Goal: Communication & Community: Answer question/provide support

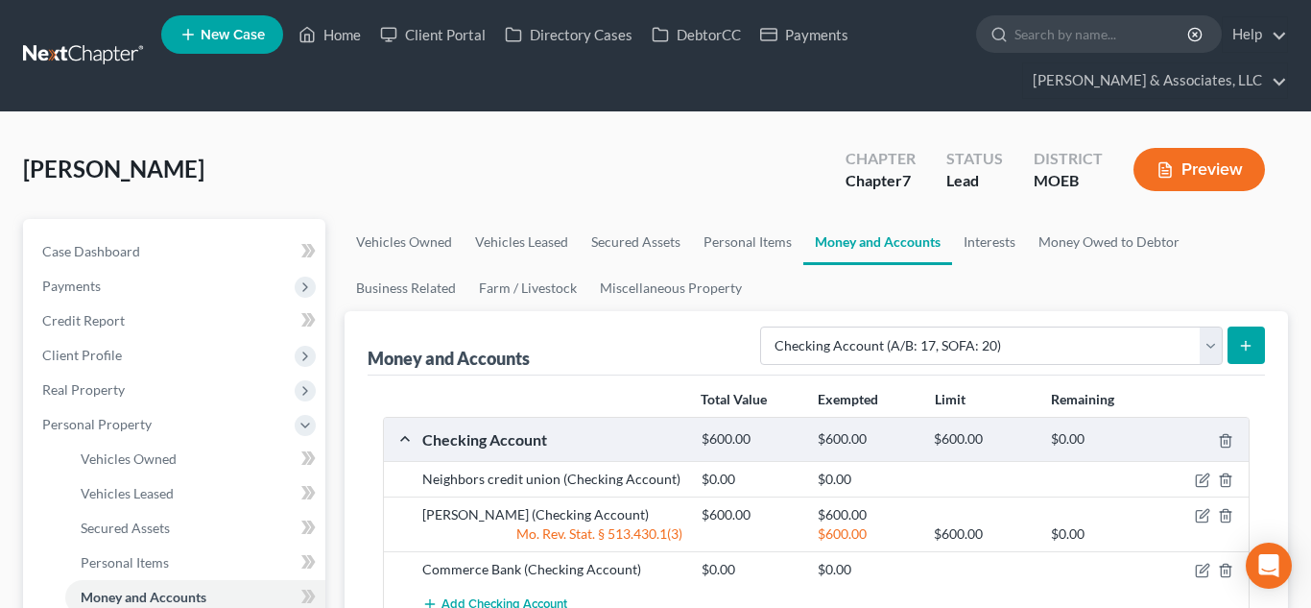
select select "checking"
click at [109, 358] on span "Client Profile" at bounding box center [82, 355] width 80 height 16
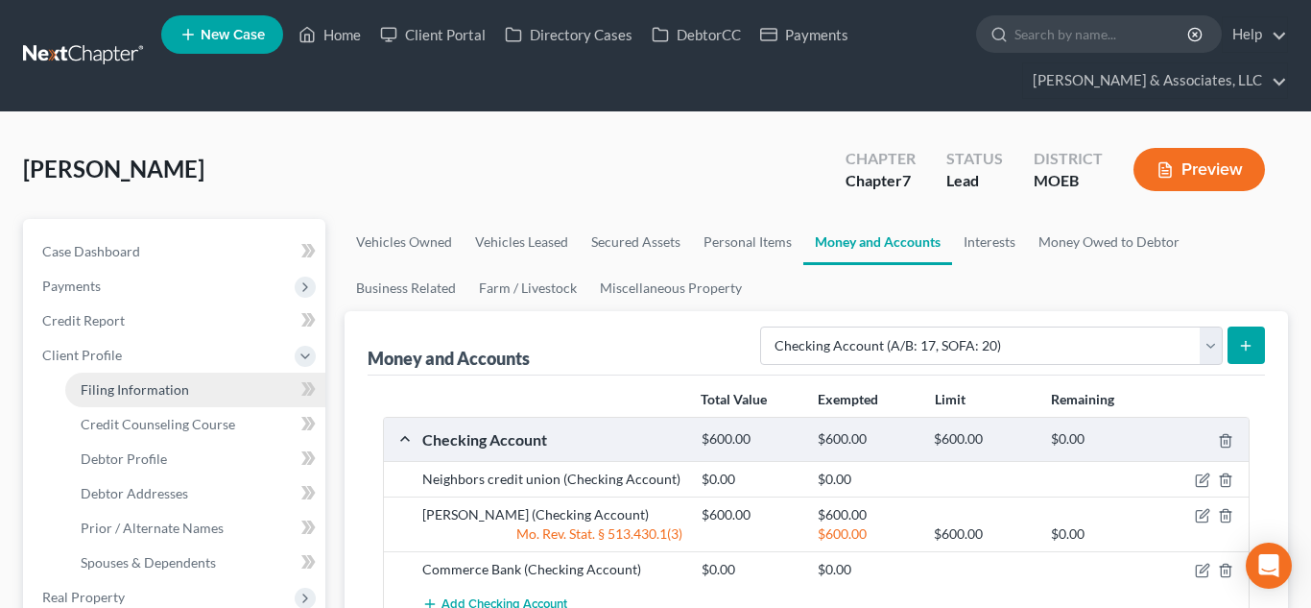
click at [130, 392] on span "Filing Information" at bounding box center [135, 389] width 108 height 16
select select "1"
select select "0"
select select "45"
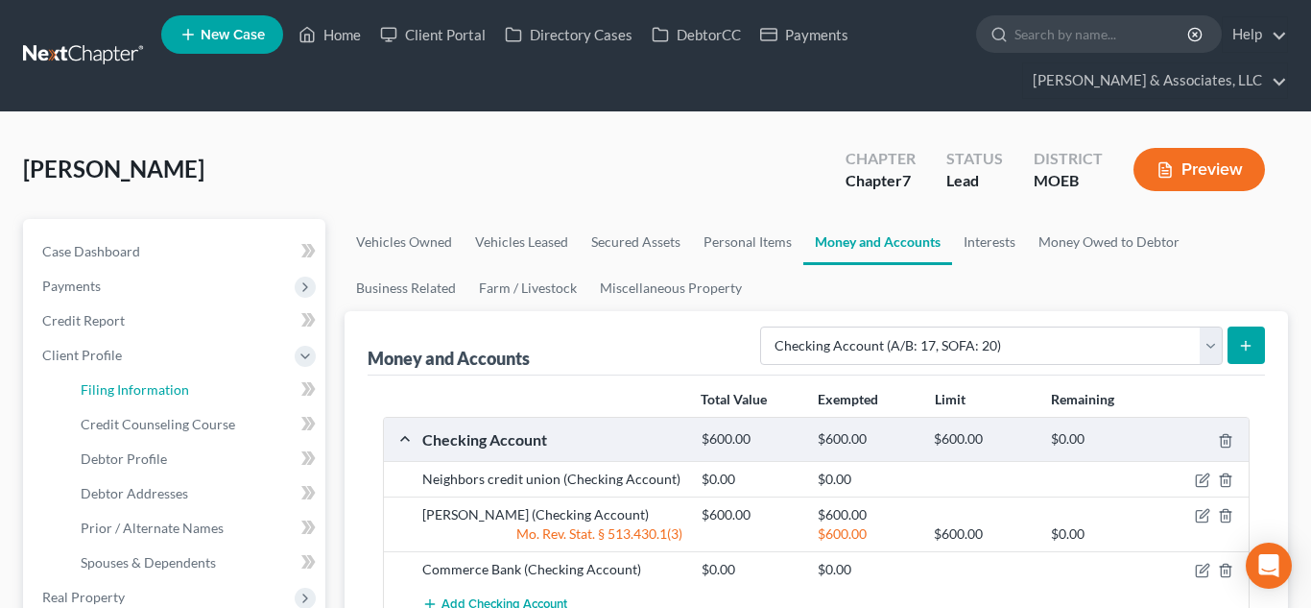
select select "0"
select select "26"
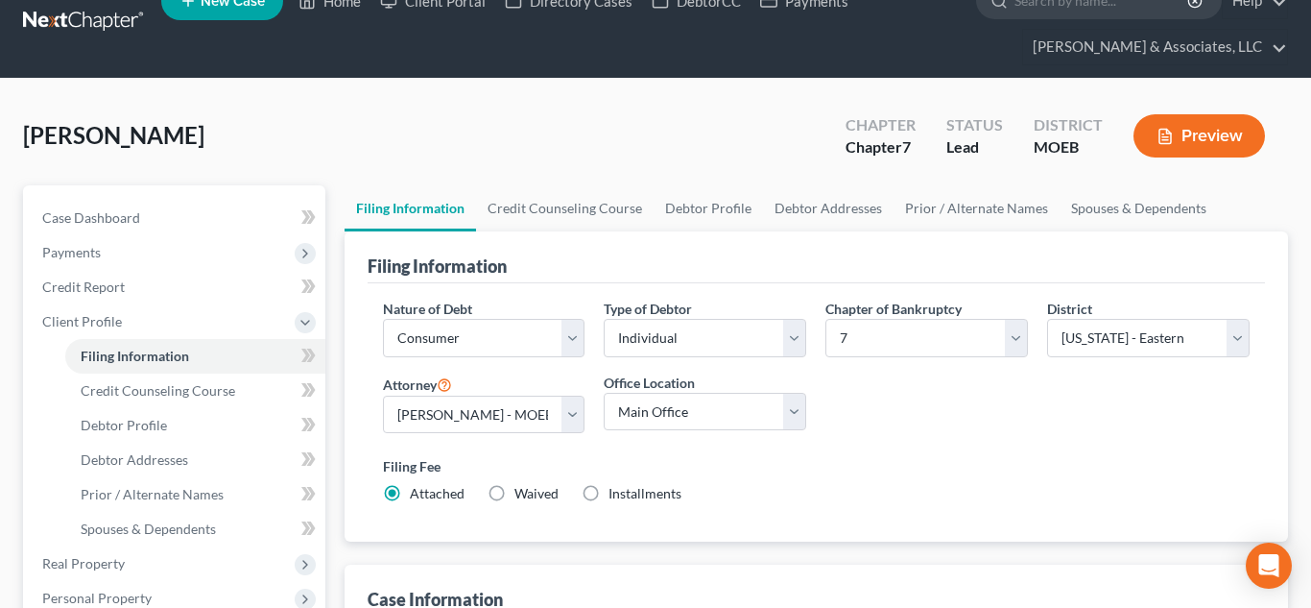
scroll to position [38, 0]
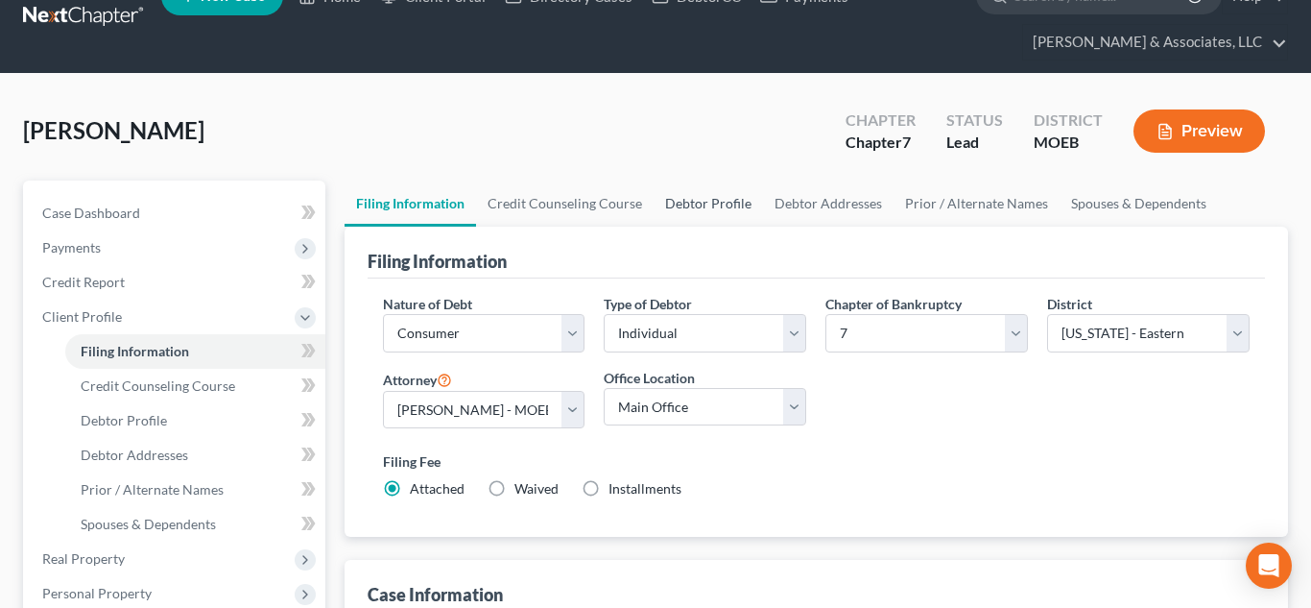
click at [690, 193] on link "Debtor Profile" at bounding box center [708, 203] width 109 height 46
select select "0"
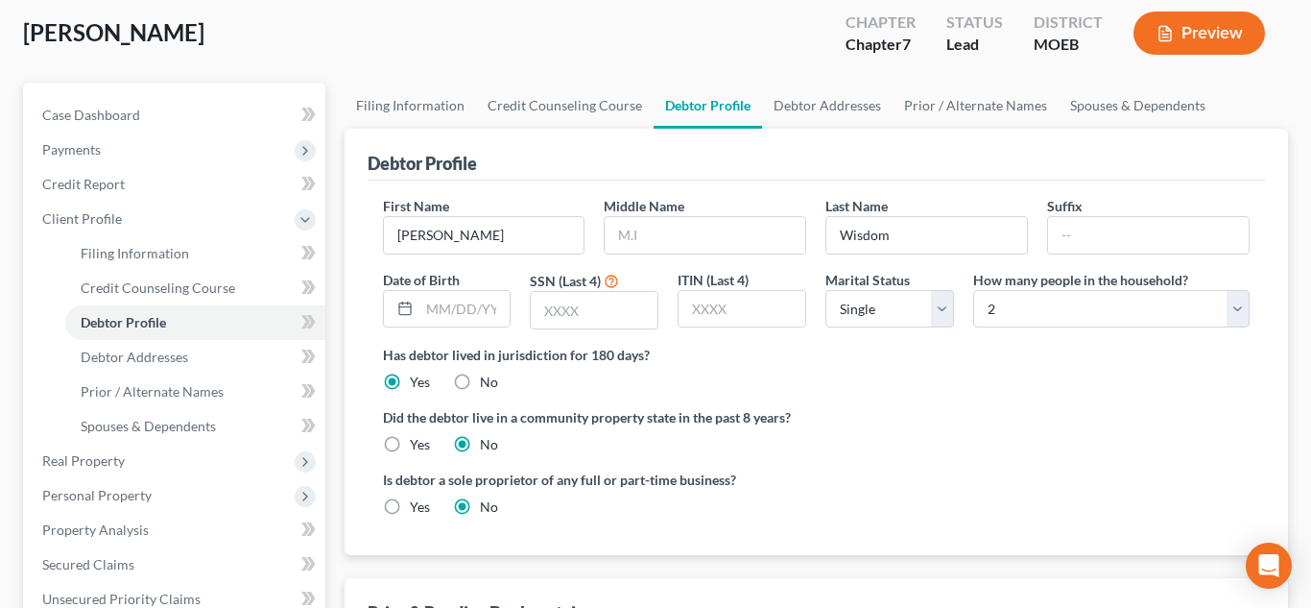
scroll to position [140, 0]
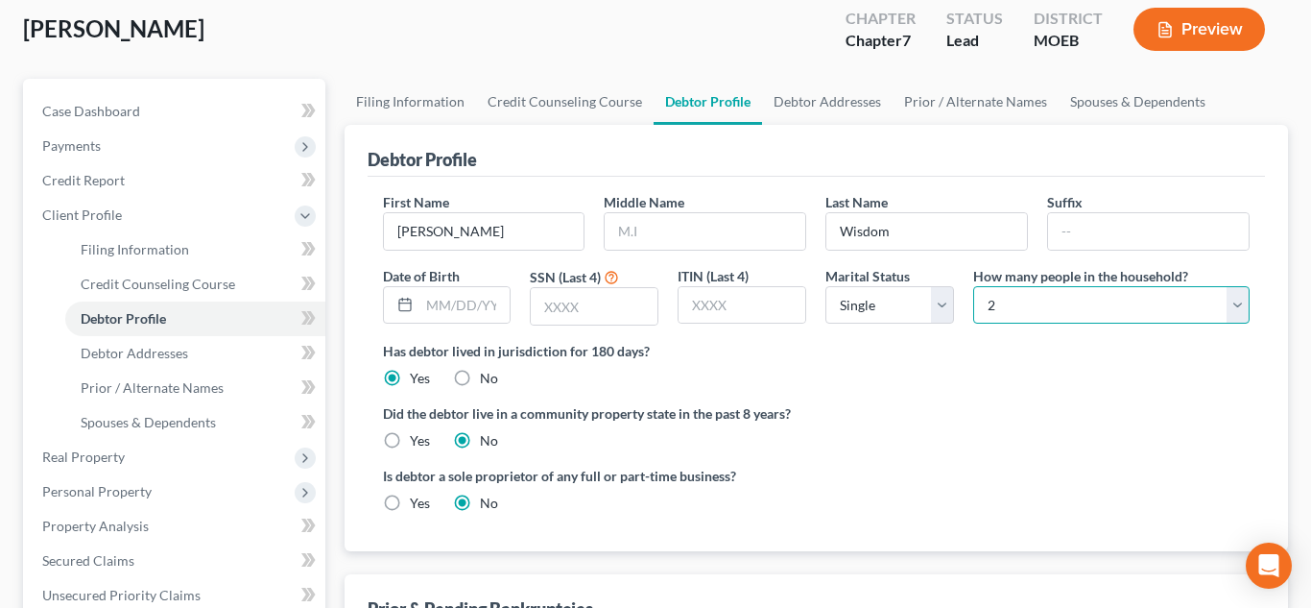
click at [1026, 301] on select "Select 1 2 3 4 5 6 7 8 9 10 11 12 13 14 15 16 17 18 19 20" at bounding box center [1112, 305] width 277 height 38
select select "8"
click at [974, 286] on select "Select 1 2 3 4 5 6 7 8 9 10 11 12 13 14 15 16 17 18 19 20" at bounding box center [1112, 305] width 277 height 38
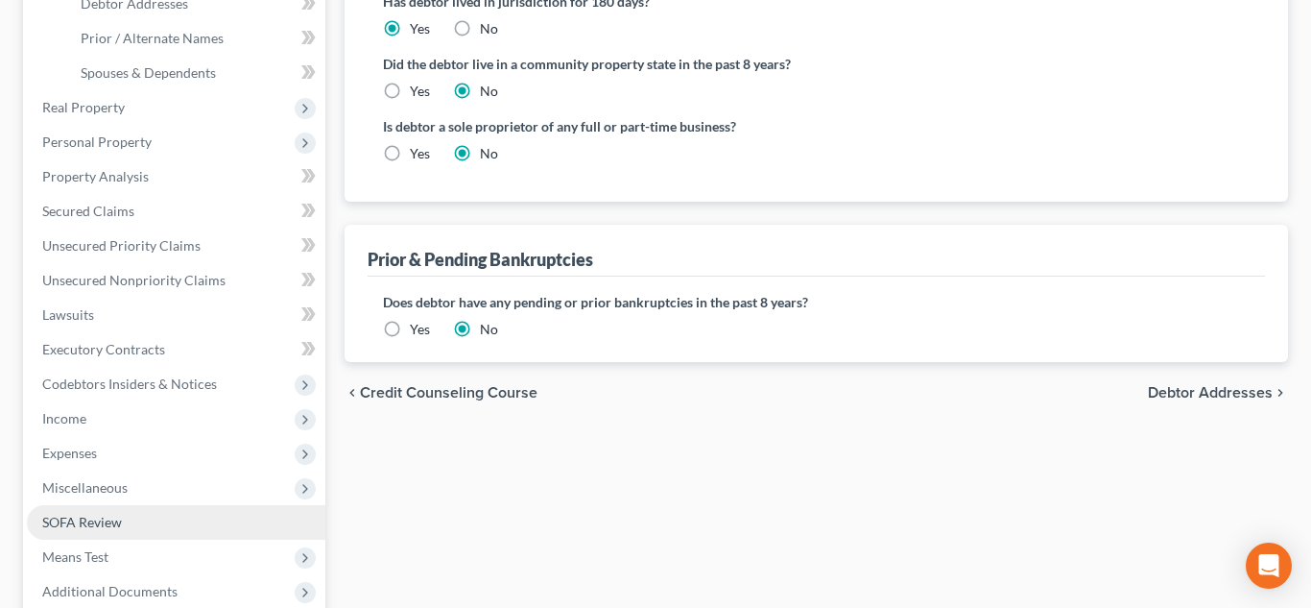
scroll to position [621, 0]
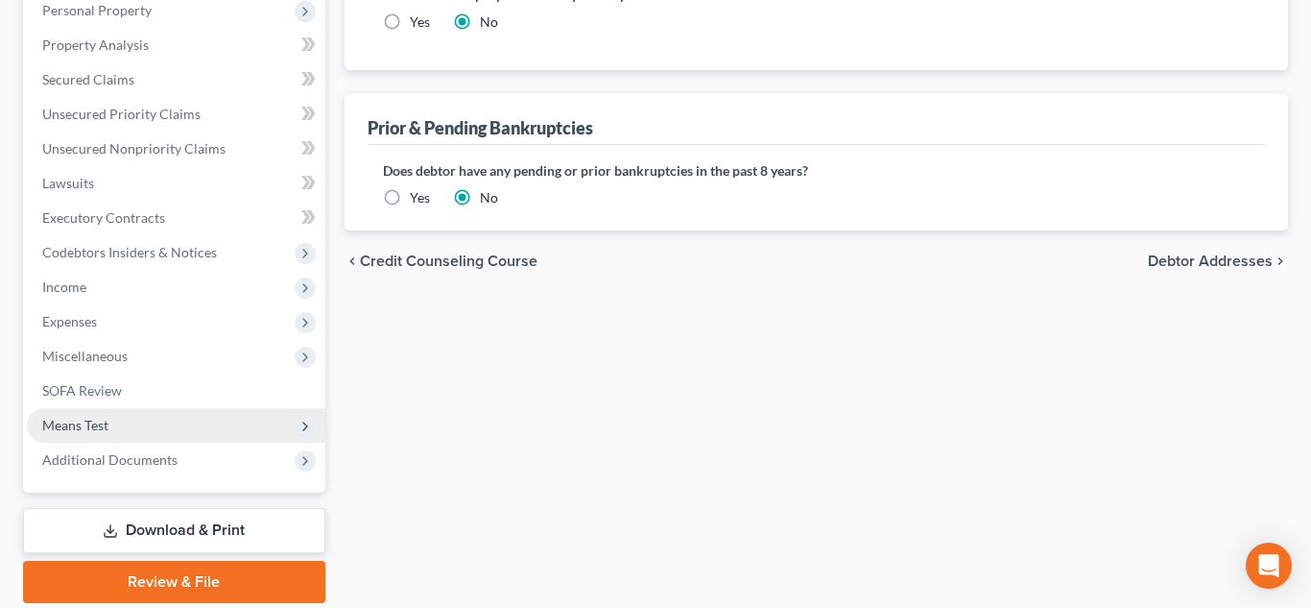
click at [132, 421] on span "Means Test" at bounding box center [176, 425] width 299 height 35
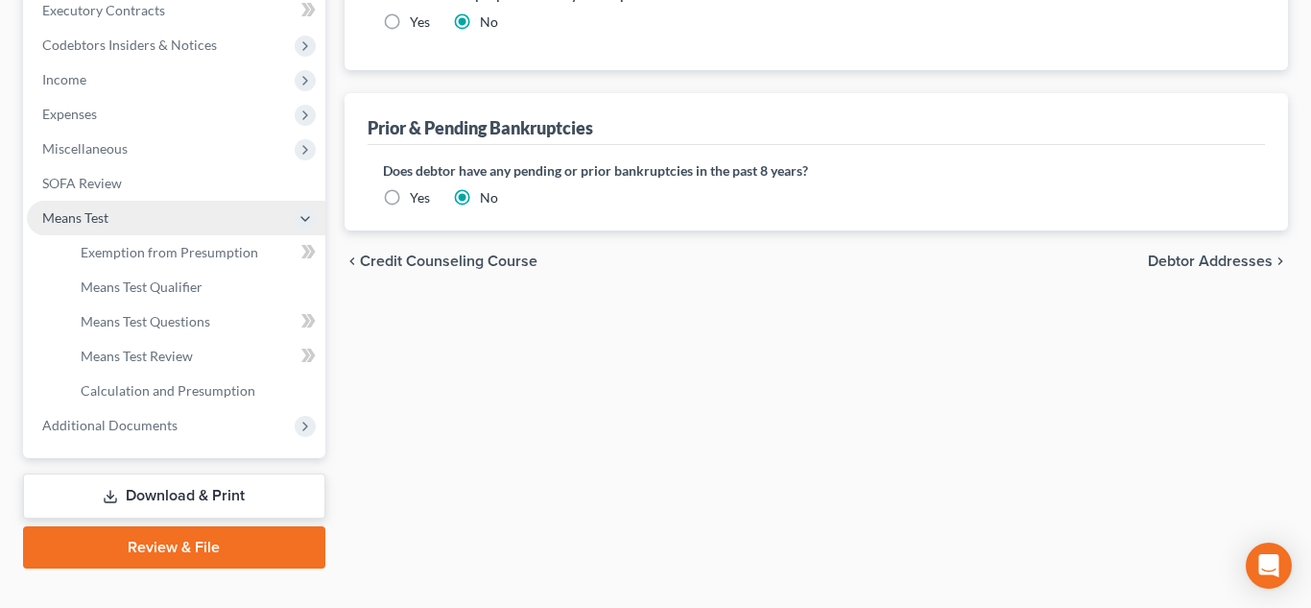
scroll to position [414, 0]
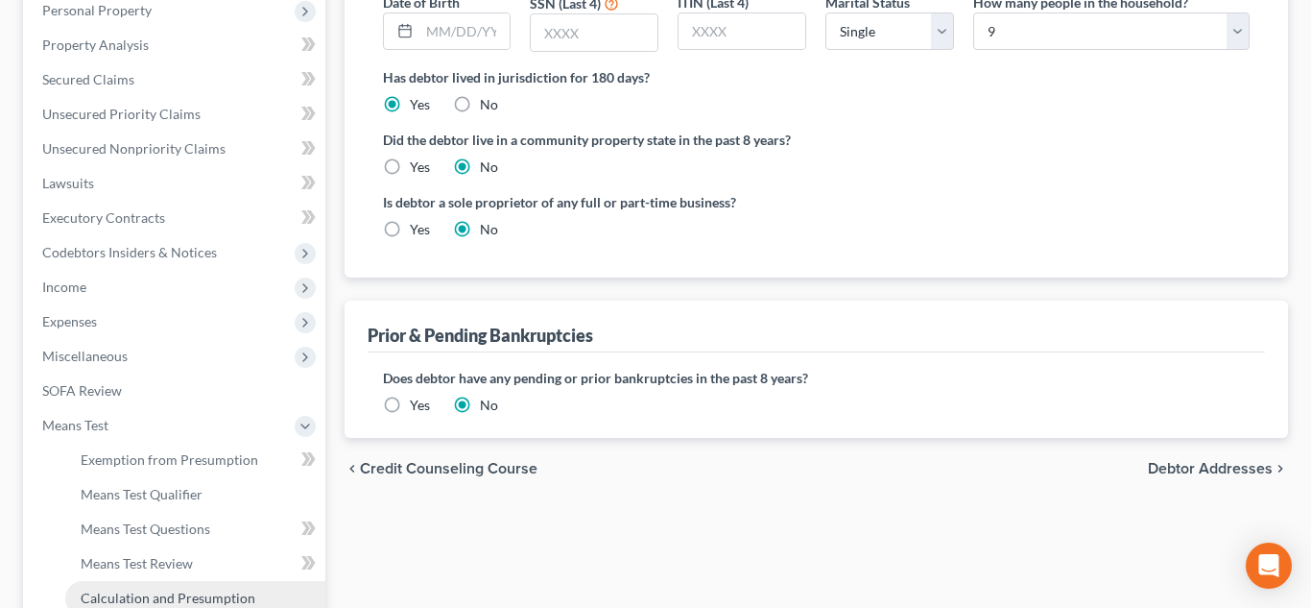
click at [196, 587] on link "Calculation and Presumption" at bounding box center [195, 598] width 260 height 35
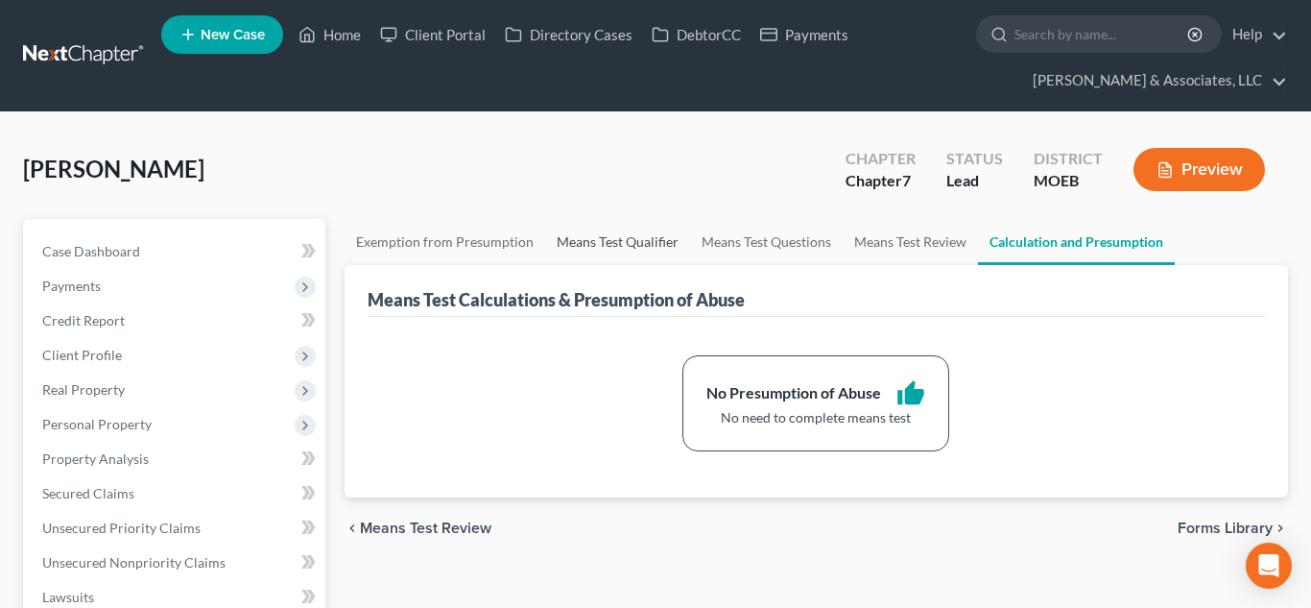
click at [588, 255] on link "Means Test Qualifier" at bounding box center [617, 242] width 145 height 46
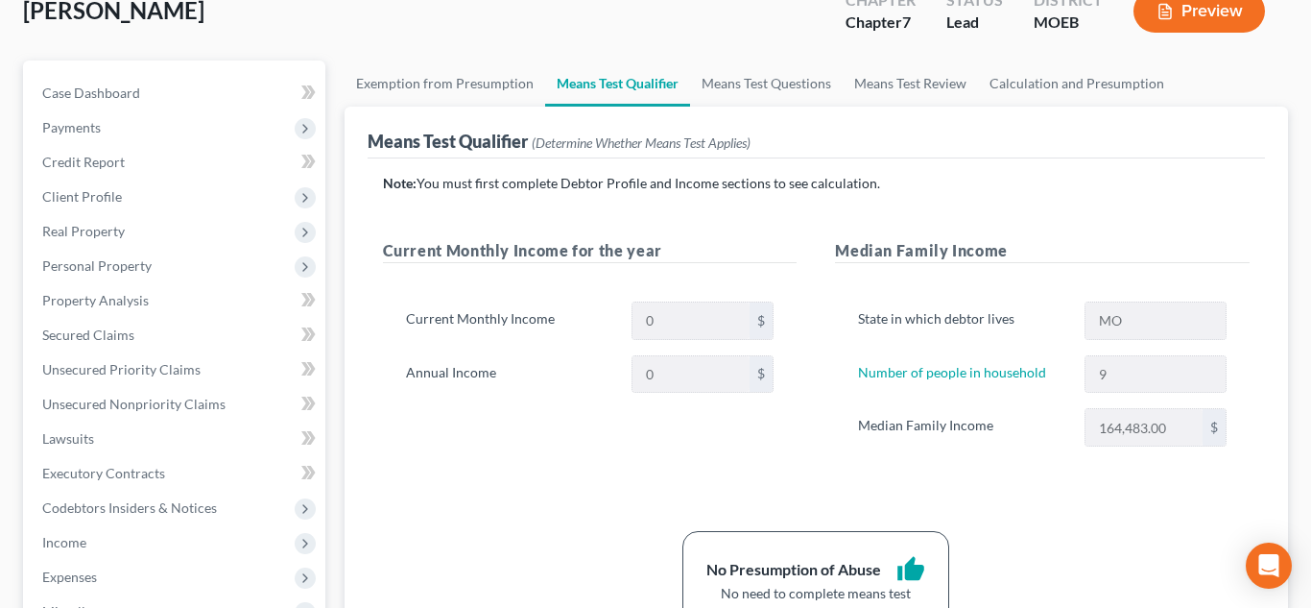
scroll to position [160, 0]
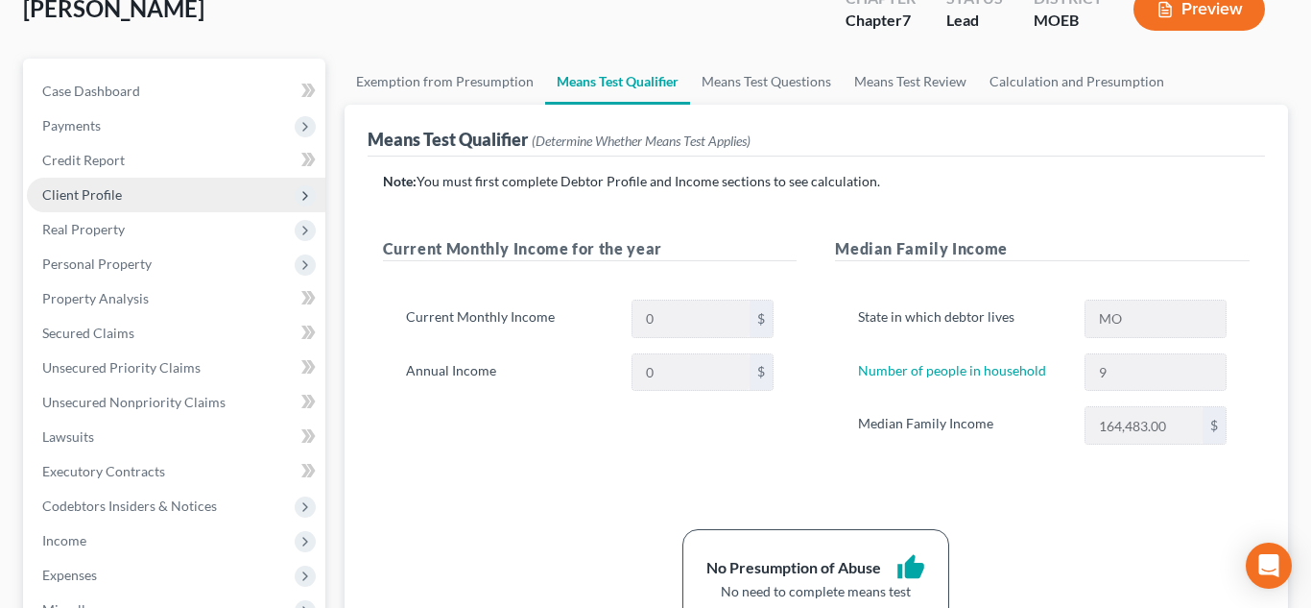
click at [94, 190] on span "Client Profile" at bounding box center [82, 194] width 80 height 16
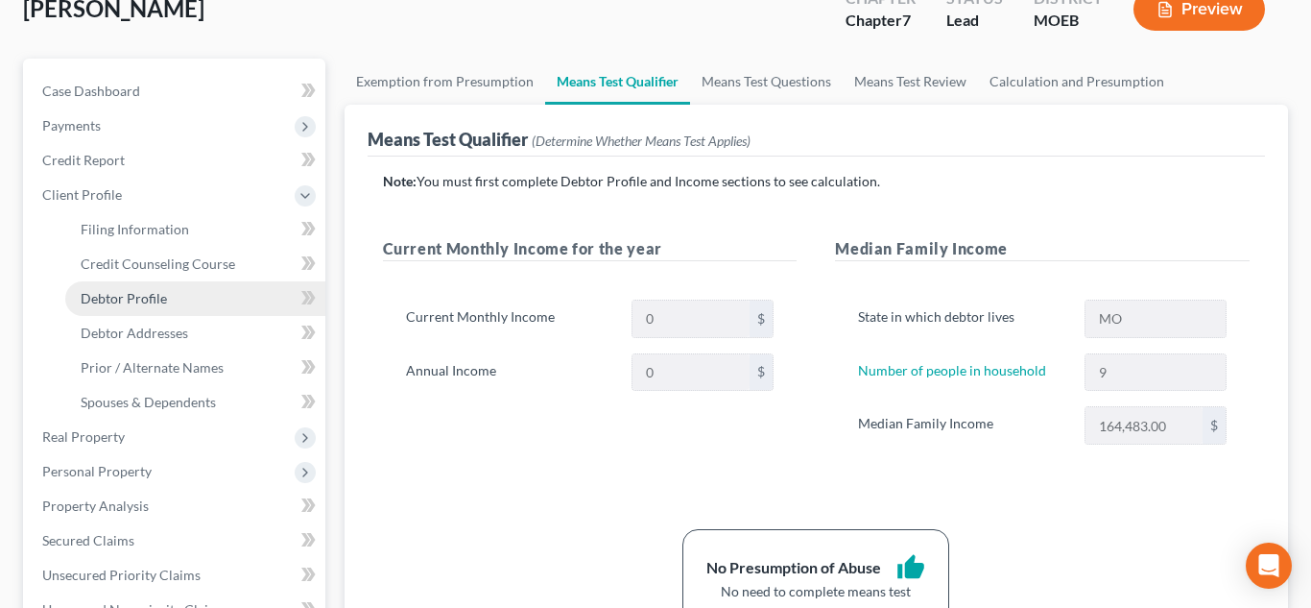
click at [111, 297] on span "Debtor Profile" at bounding box center [124, 298] width 86 height 16
select select "0"
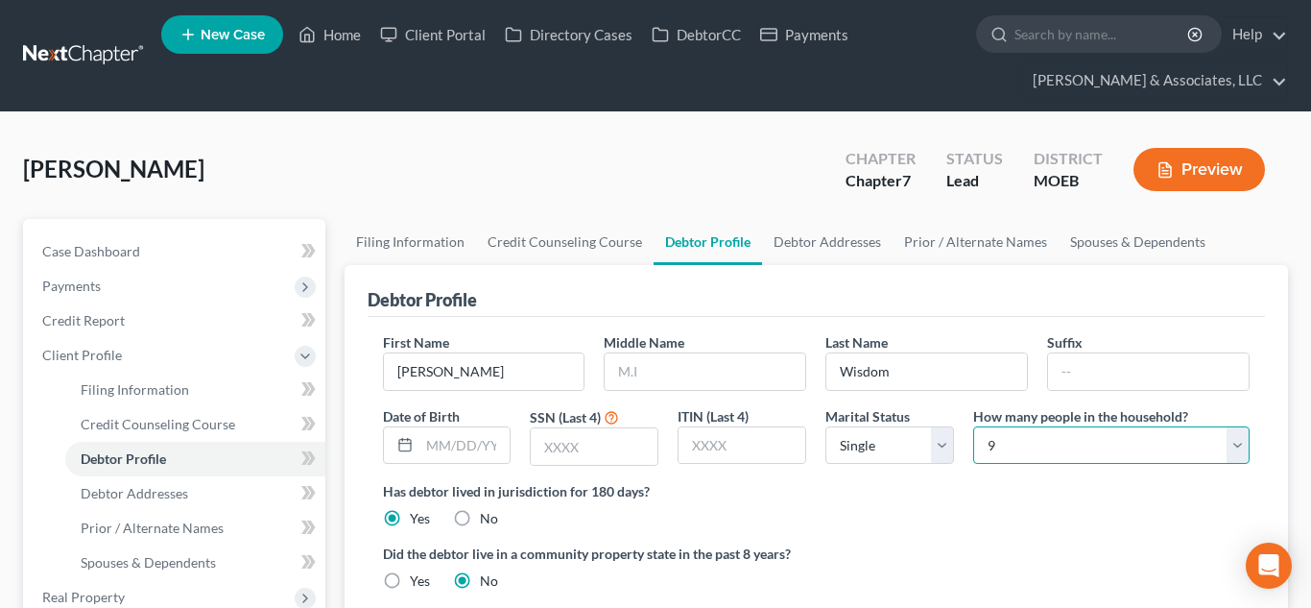
click at [1027, 453] on select "Select 1 2 3 4 5 6 7 8 9 10 11 12 13 14 15 16 17 18 19 20" at bounding box center [1112, 445] width 277 height 38
select select "0"
click at [974, 426] on select "Select 1 2 3 4 5 6 7 8 9 10 11 12 13 14 15 16 17 18 19 20" at bounding box center [1112, 445] width 277 height 38
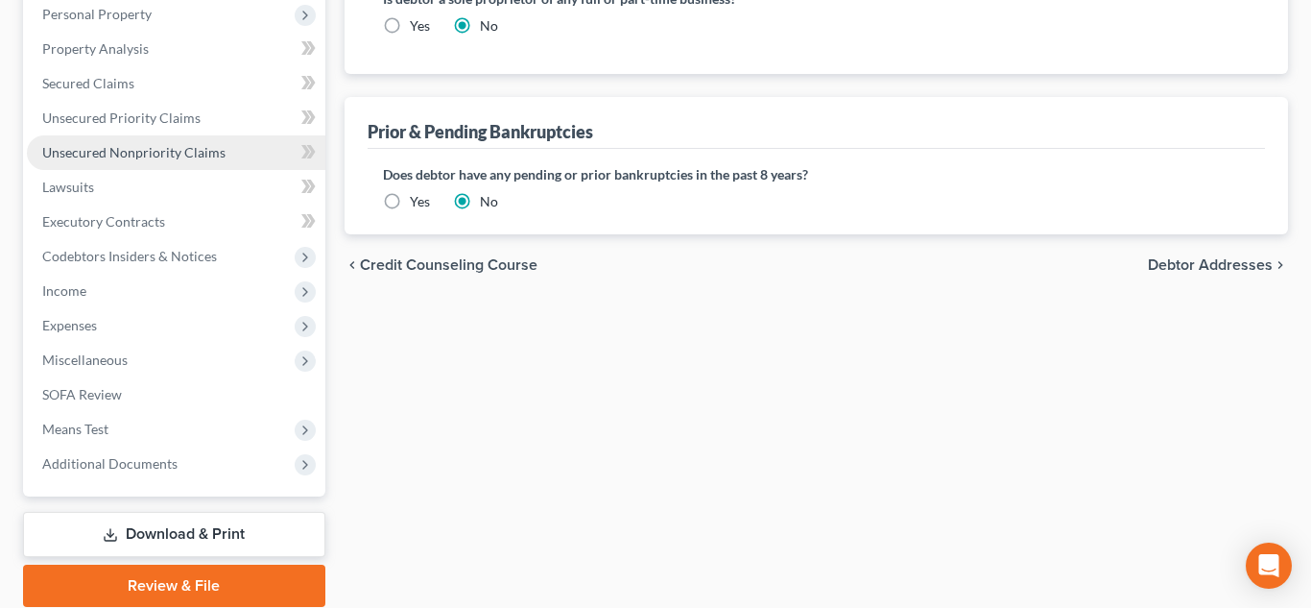
scroll to position [689, 0]
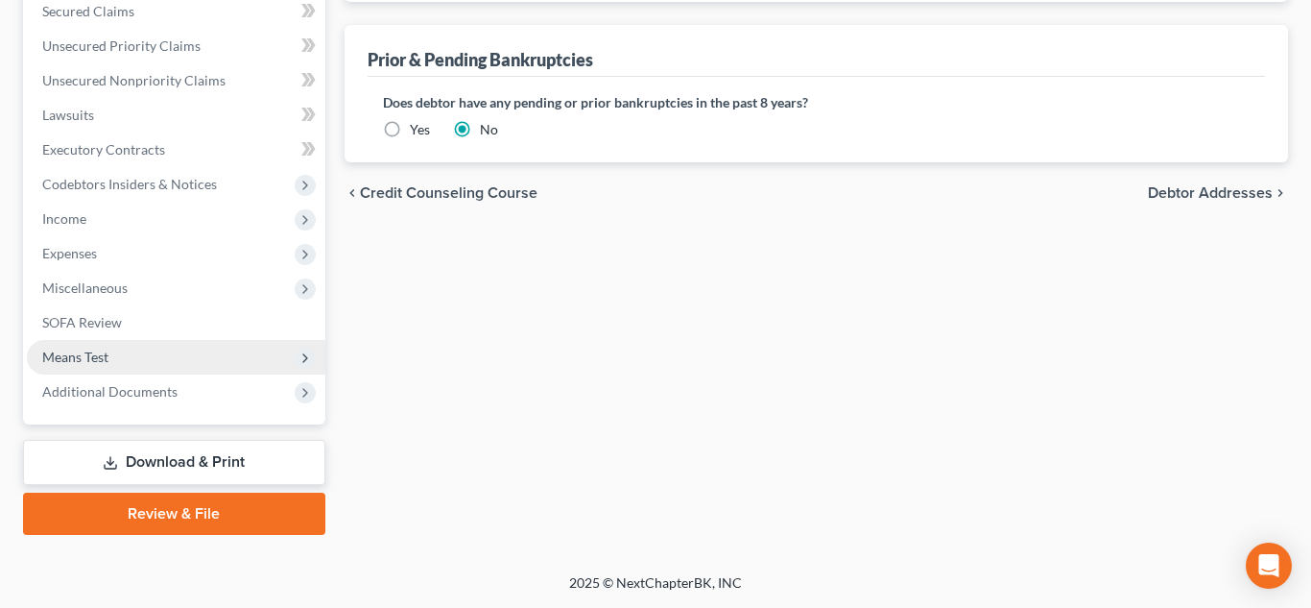
click at [102, 358] on span "Means Test" at bounding box center [75, 357] width 66 height 16
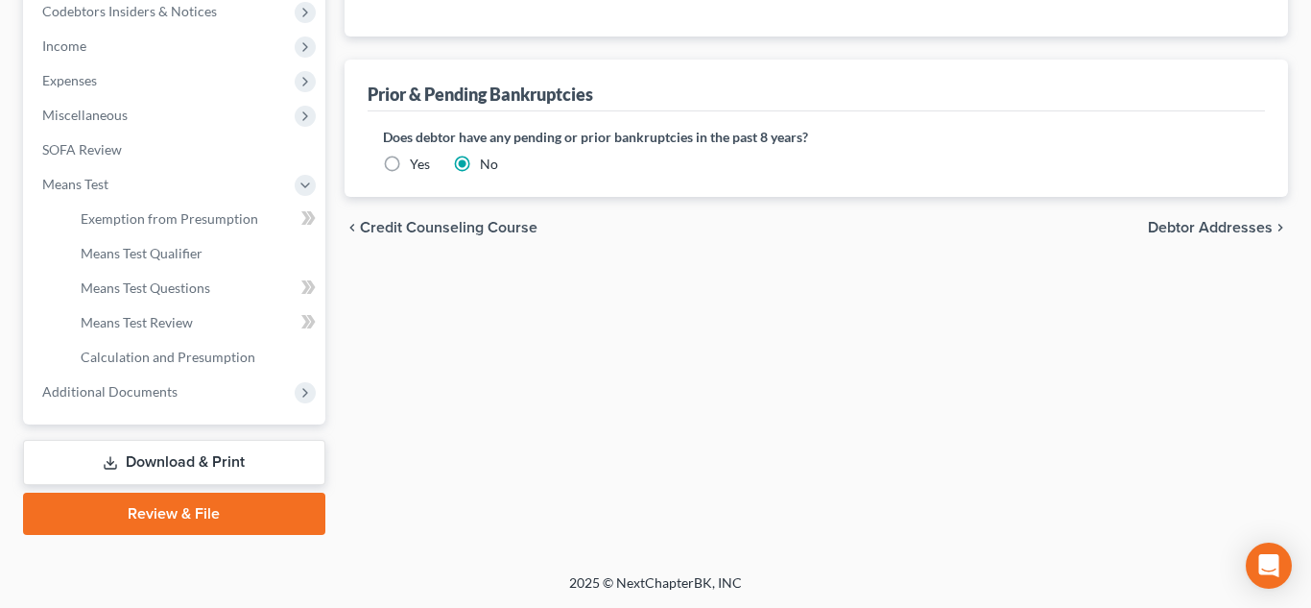
scroll to position [482, 0]
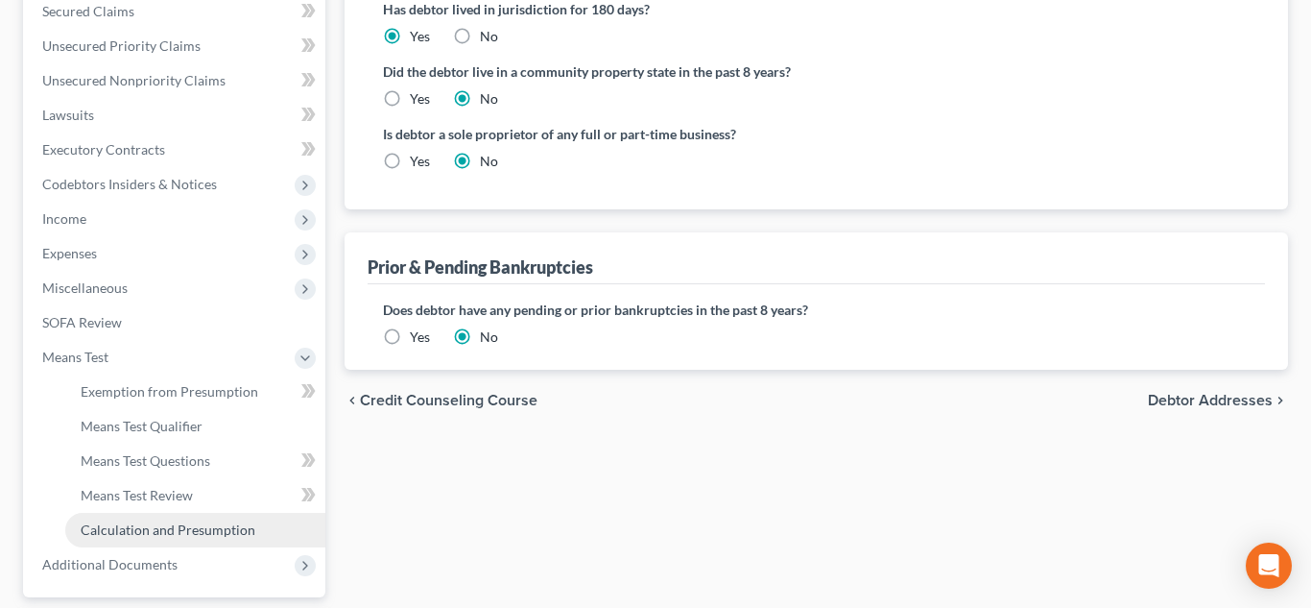
click at [175, 530] on span "Calculation and Presumption" at bounding box center [168, 529] width 175 height 16
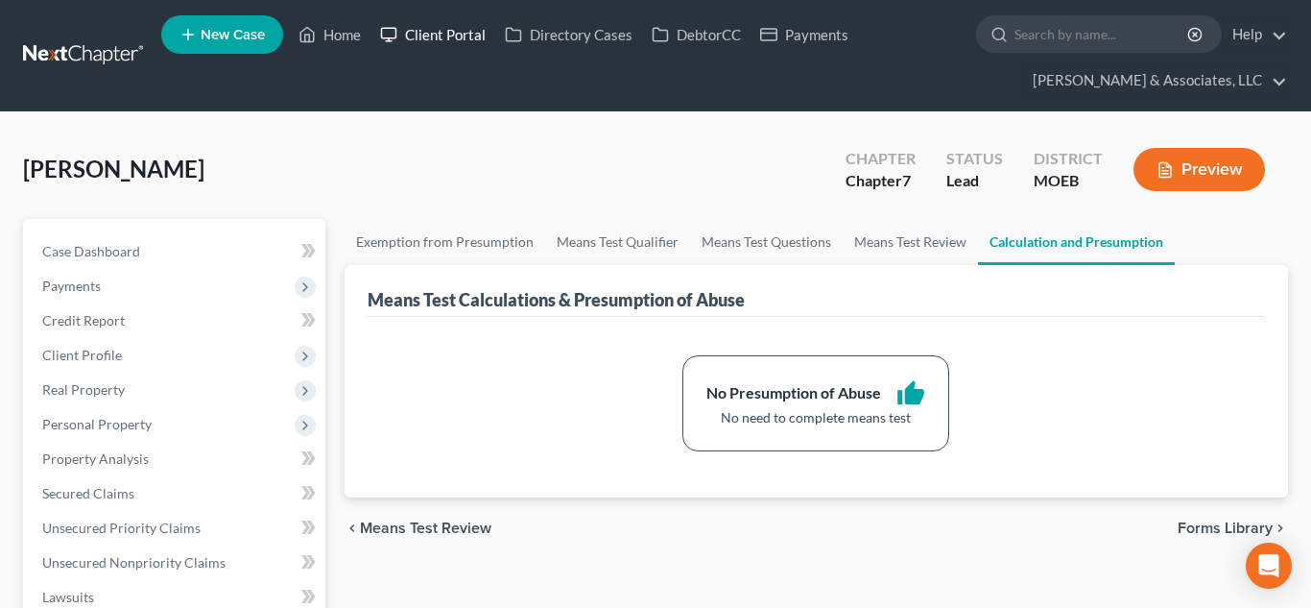
click at [462, 31] on link "Client Portal" at bounding box center [433, 34] width 125 height 35
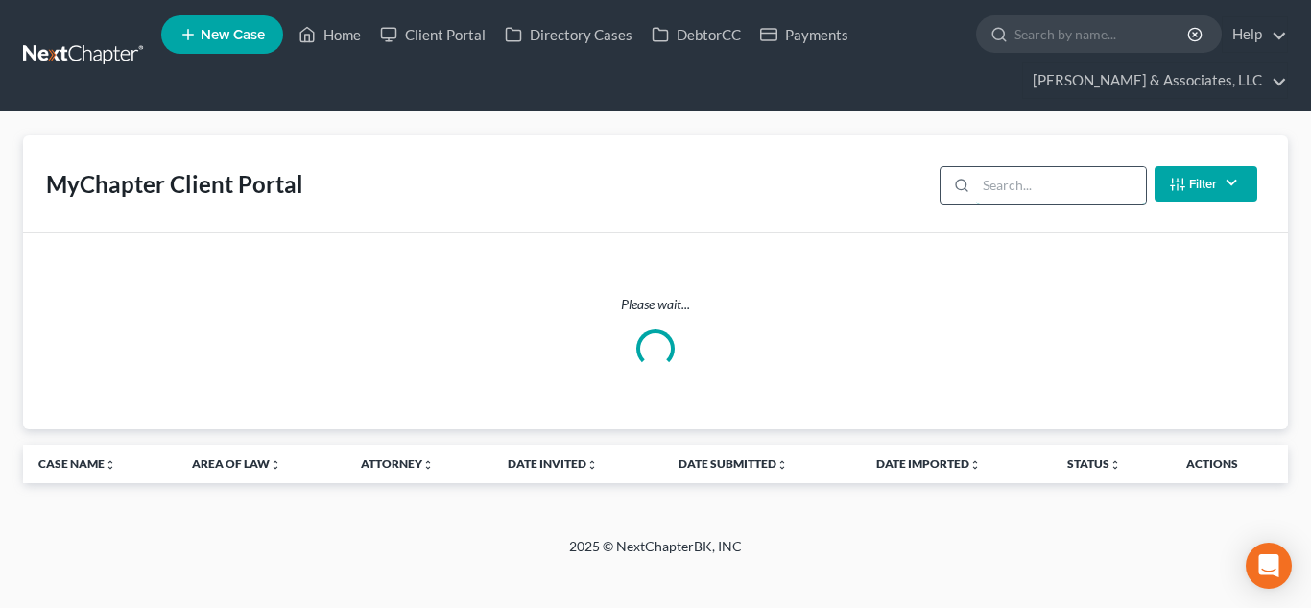
click at [1067, 186] on input "search" at bounding box center [1061, 185] width 170 height 36
type input "e"
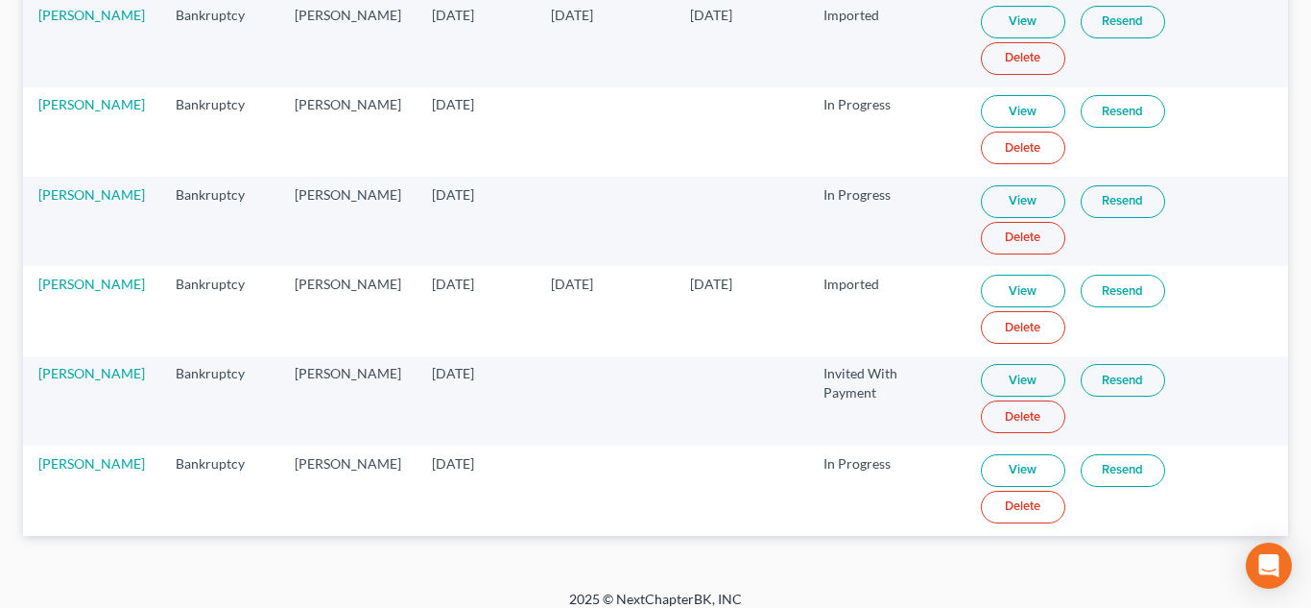
scroll to position [322, 0]
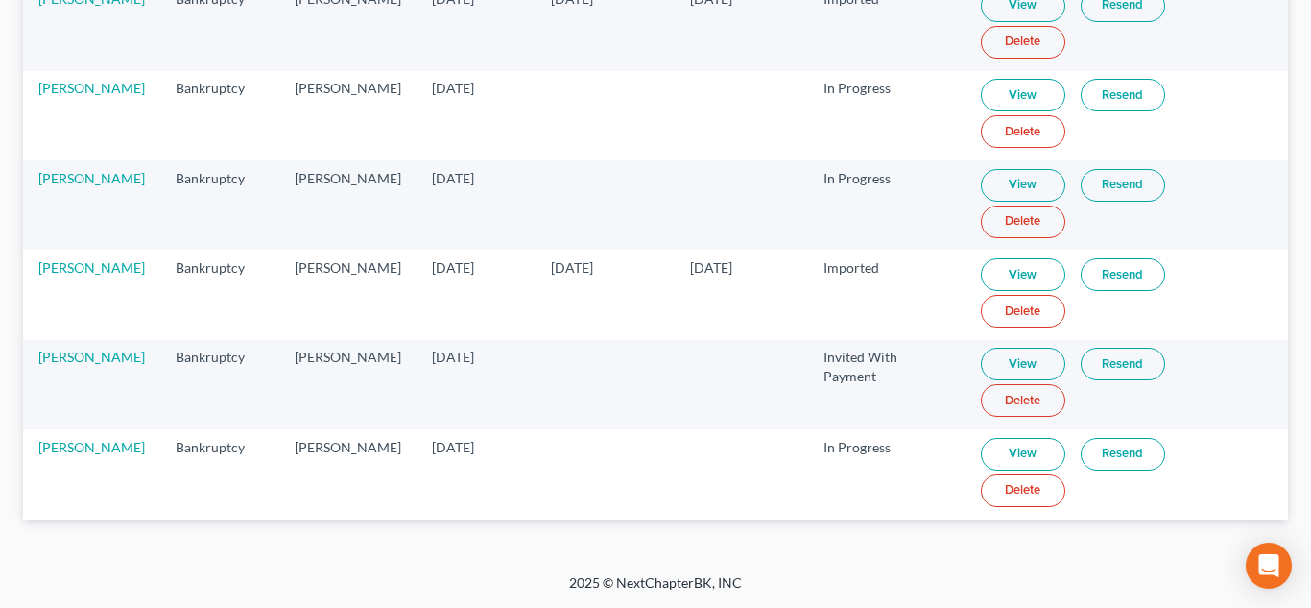
type input "[PERSON_NAME]"
click at [1091, 452] on link "Resend" at bounding box center [1123, 454] width 84 height 33
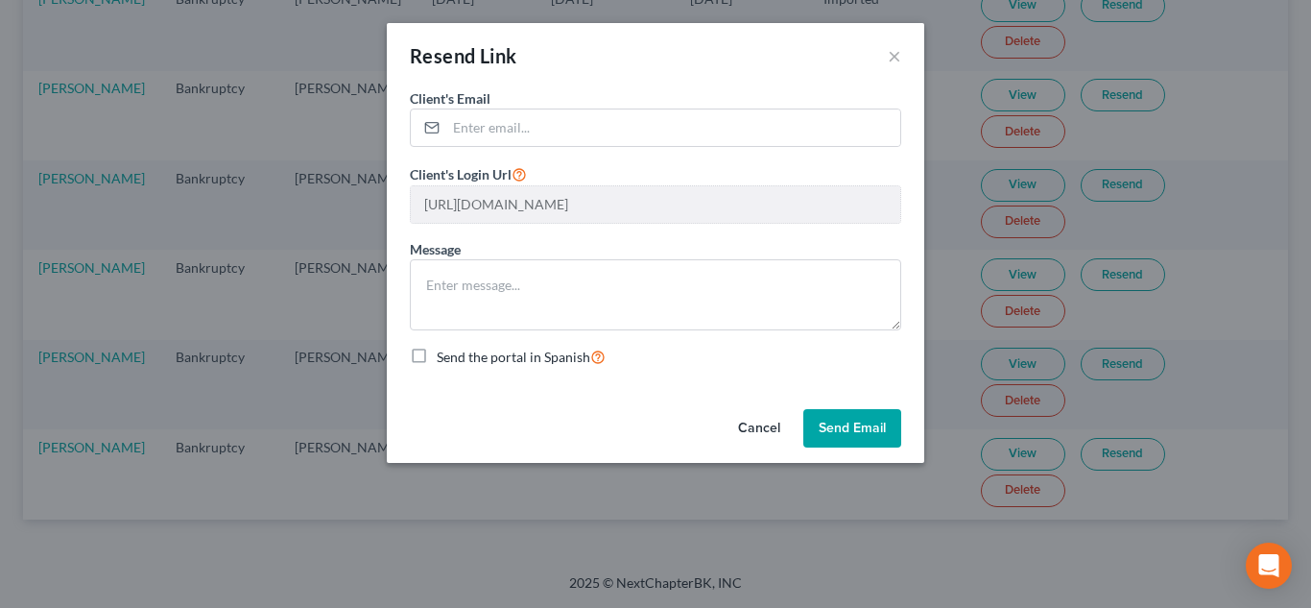
click at [863, 421] on button "Send Email" at bounding box center [853, 428] width 98 height 38
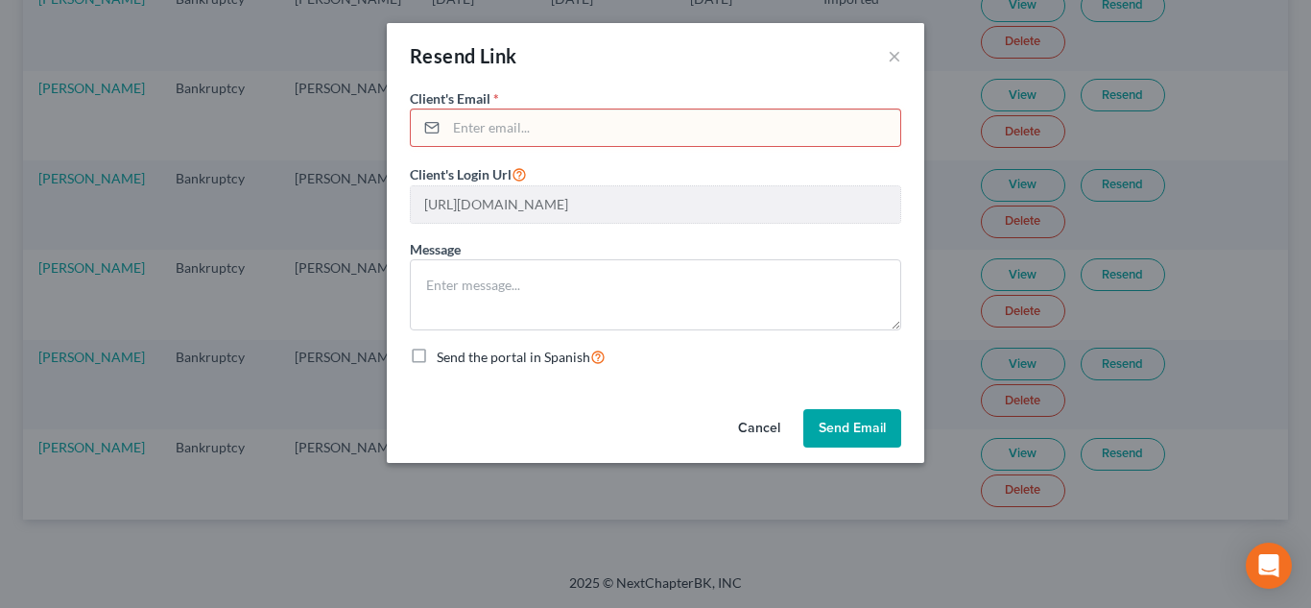
click at [578, 135] on input "email" at bounding box center [673, 127] width 454 height 36
paste input "[EMAIL_ADDRESS][DOMAIN_NAME]"
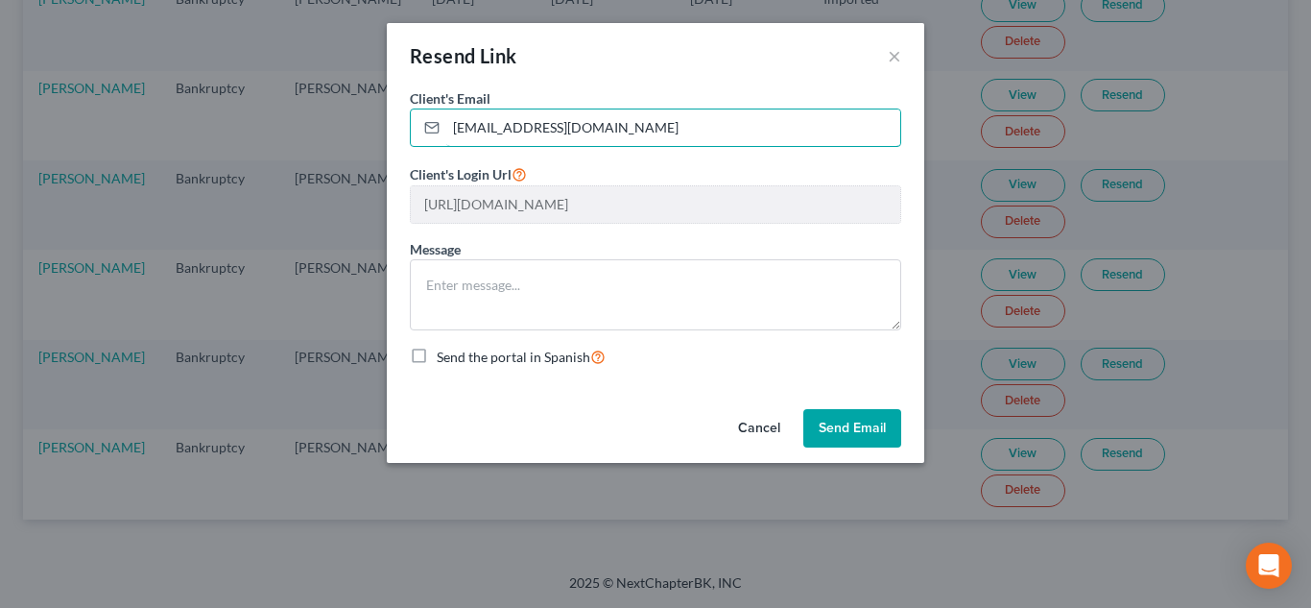
type input "[EMAIL_ADDRESS][DOMAIN_NAME]"
click at [841, 421] on button "Send Email" at bounding box center [853, 428] width 98 height 38
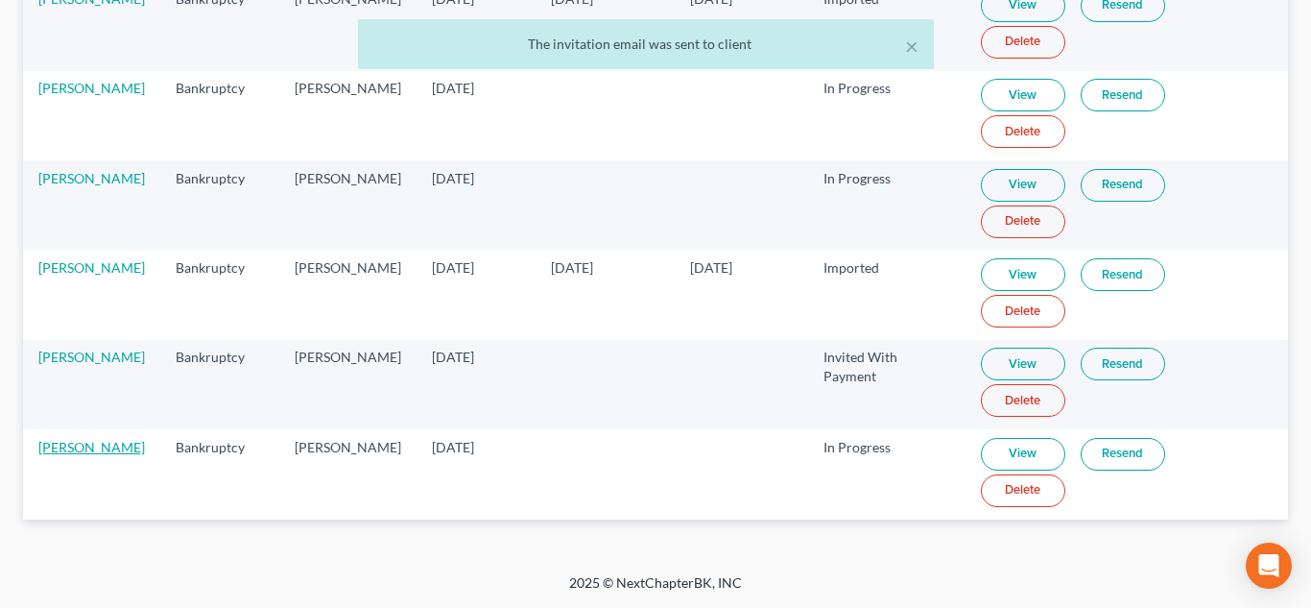
click at [88, 444] on link "[PERSON_NAME]" at bounding box center [91, 447] width 107 height 16
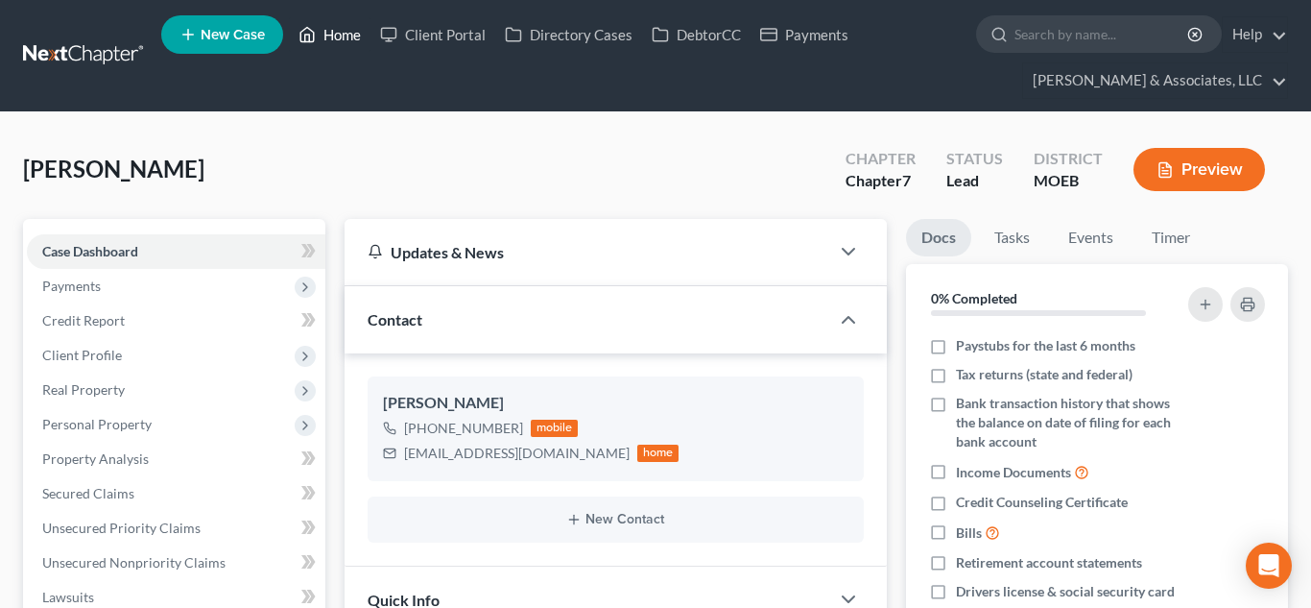
click at [332, 30] on link "Home" at bounding box center [330, 34] width 82 height 35
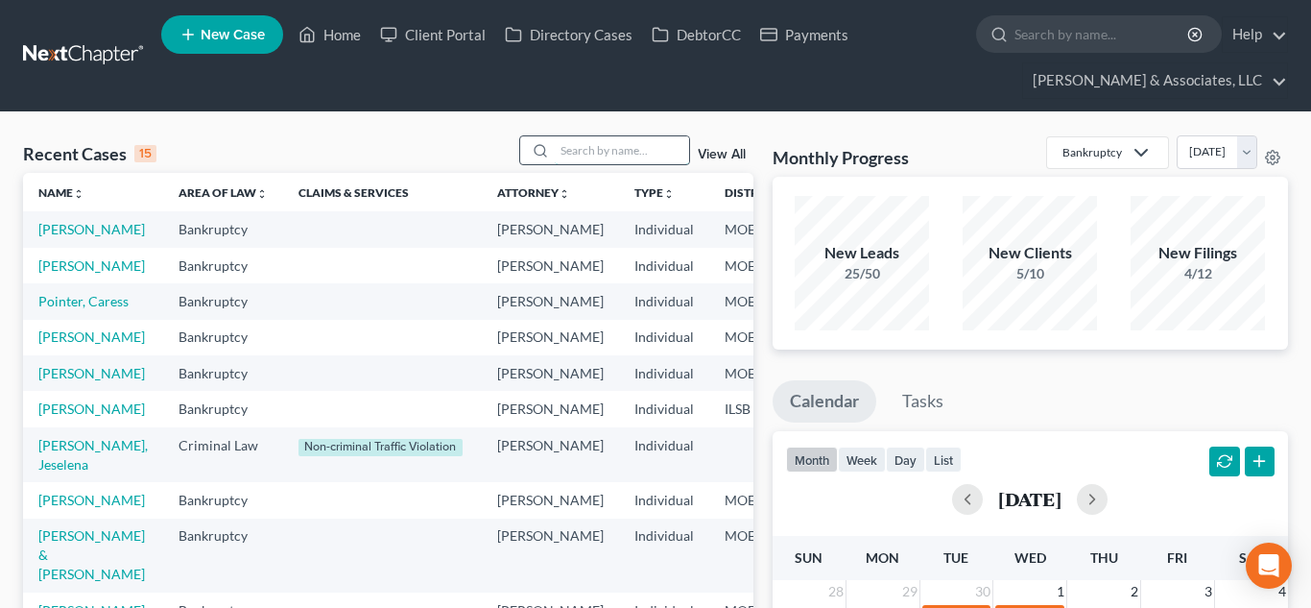
click at [561, 154] on input "search" at bounding box center [622, 150] width 134 height 28
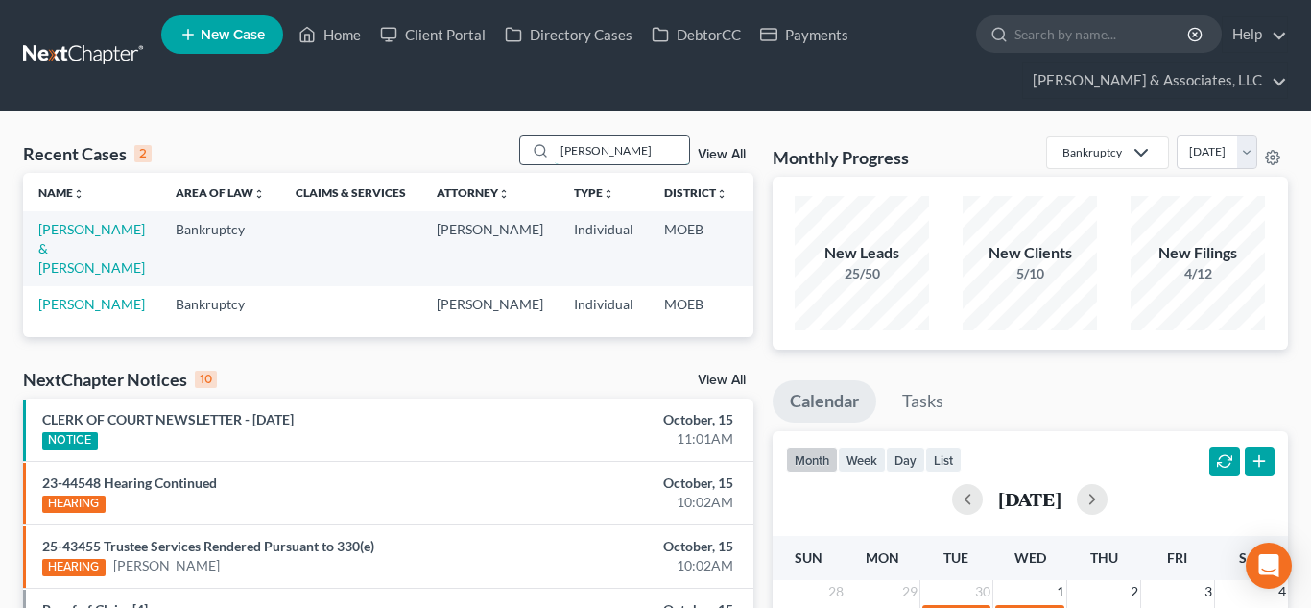
click at [602, 142] on input "[PERSON_NAME]" at bounding box center [622, 150] width 134 height 28
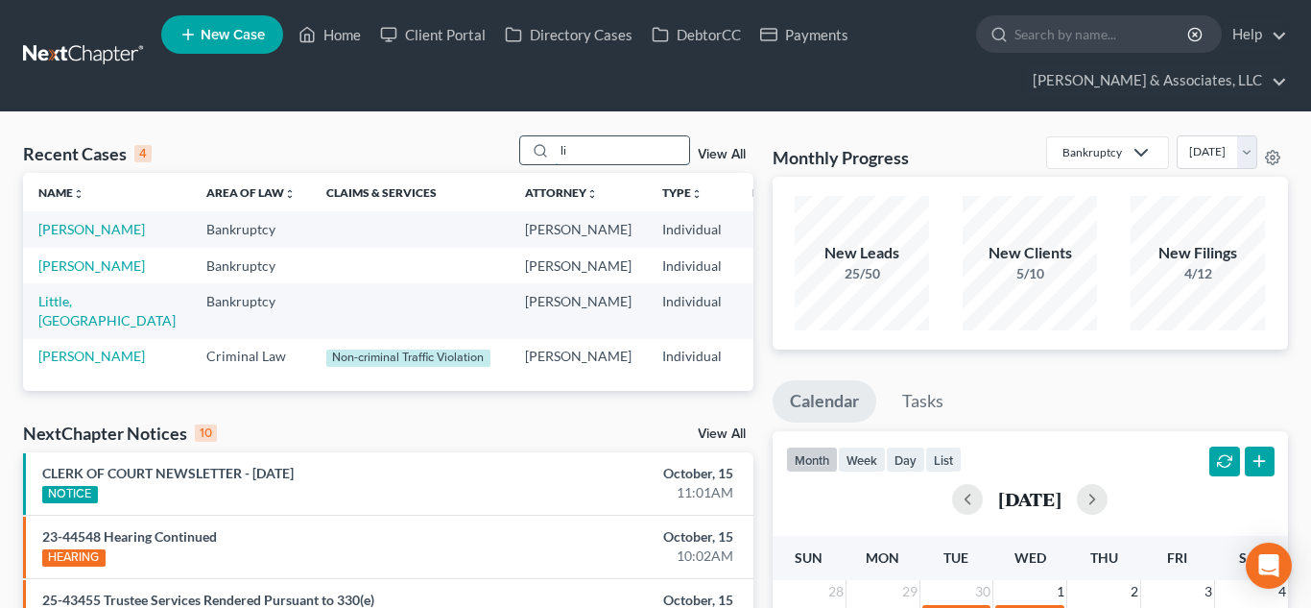
type input "l"
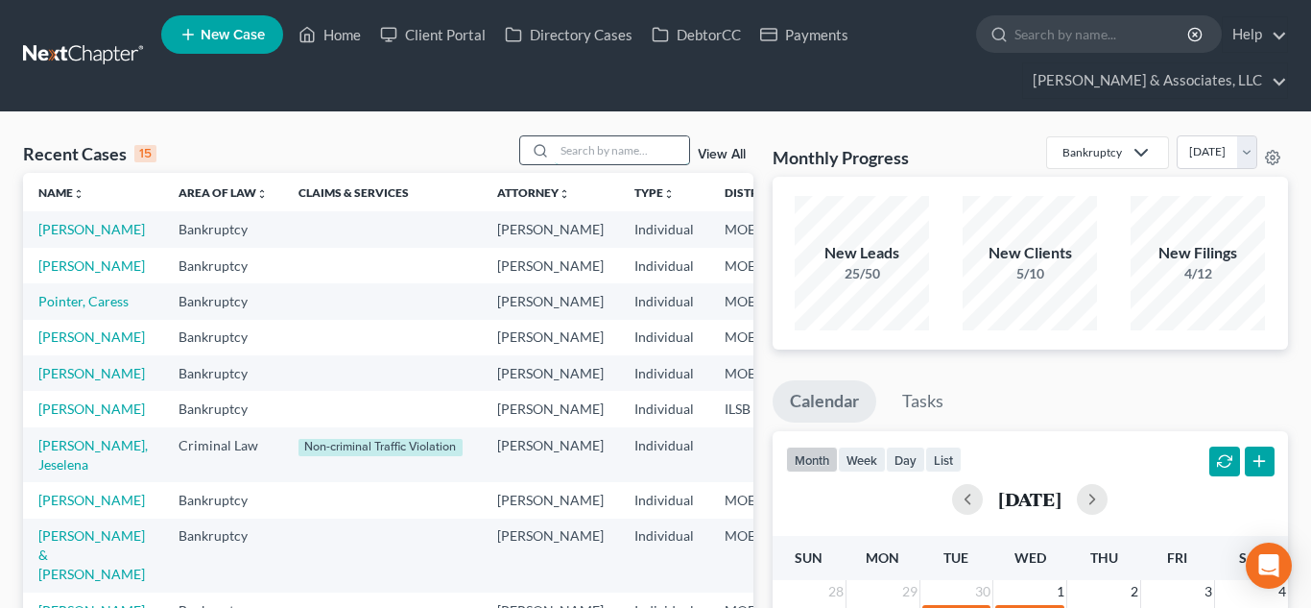
click at [598, 162] on input "search" at bounding box center [622, 150] width 134 height 28
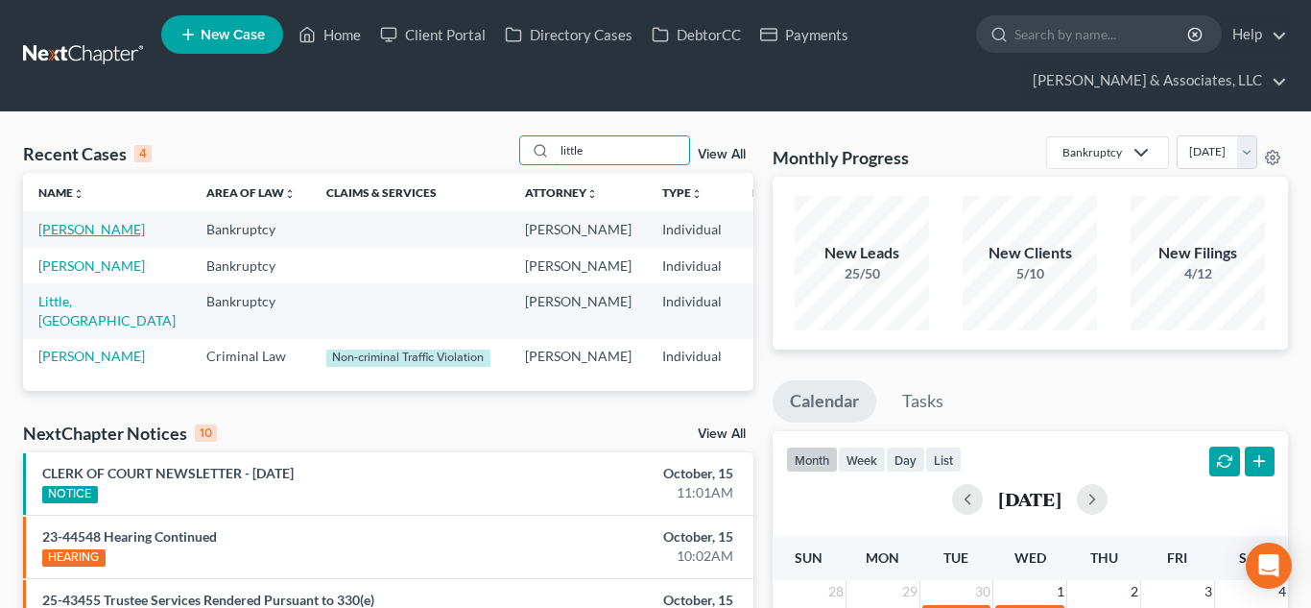
type input "little"
click at [45, 230] on link "[PERSON_NAME]" at bounding box center [91, 229] width 107 height 16
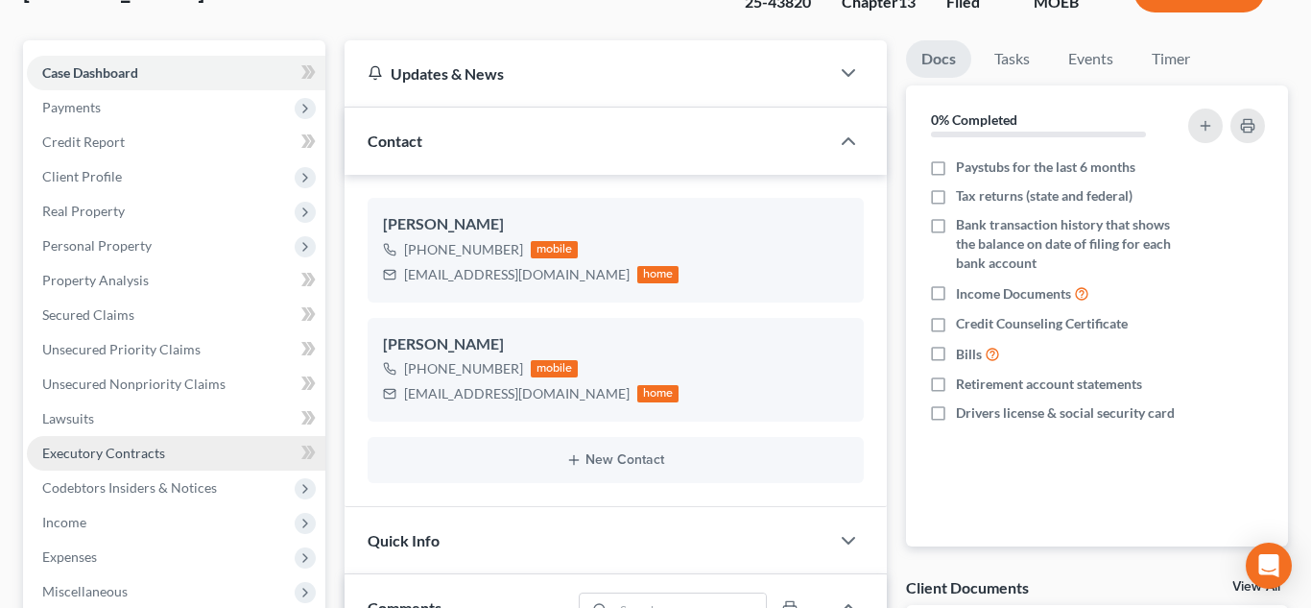
scroll to position [180, 0]
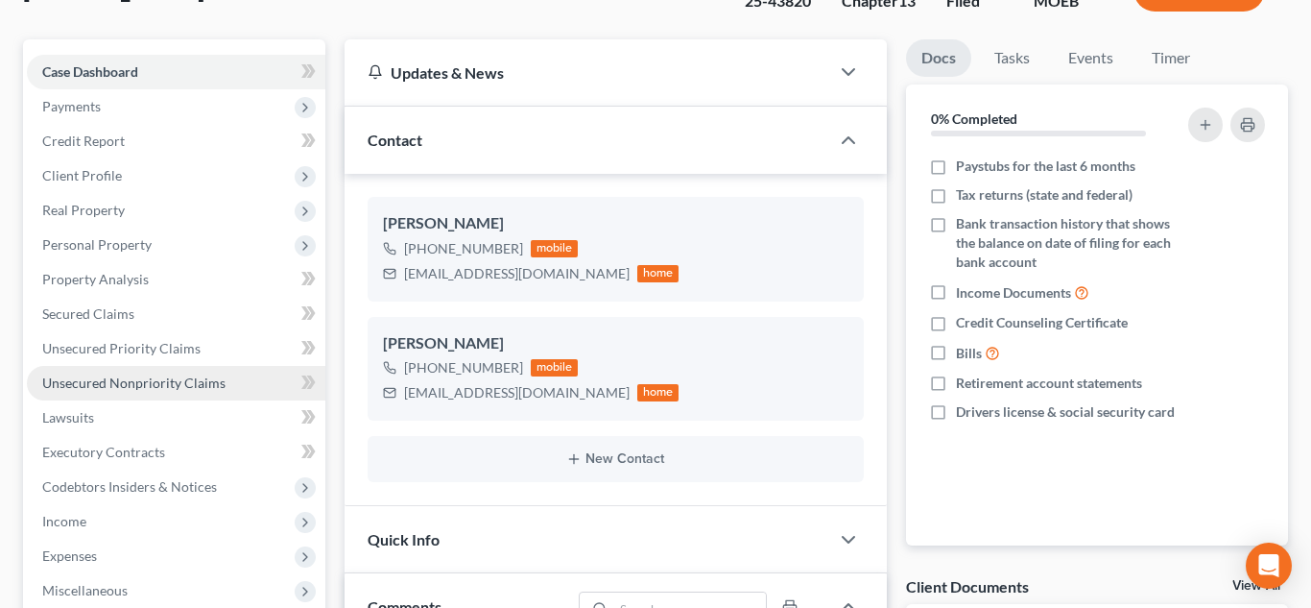
click at [118, 384] on span "Unsecured Nonpriority Claims" at bounding box center [133, 382] width 183 height 16
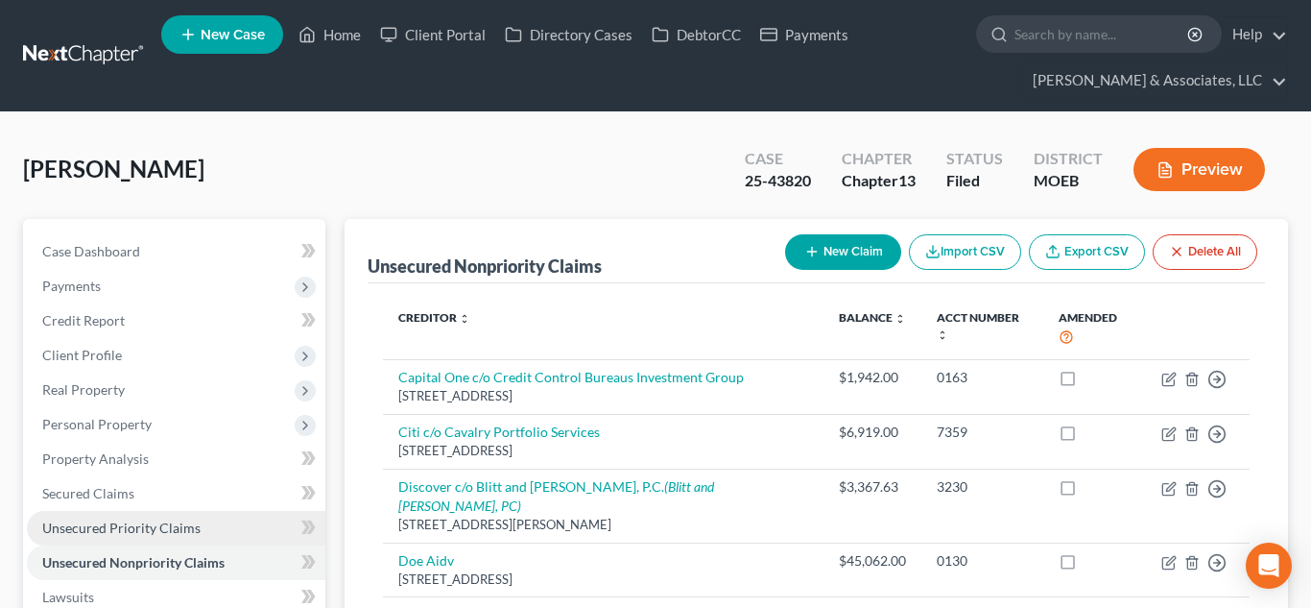
click at [105, 531] on span "Unsecured Priority Claims" at bounding box center [121, 527] width 158 height 16
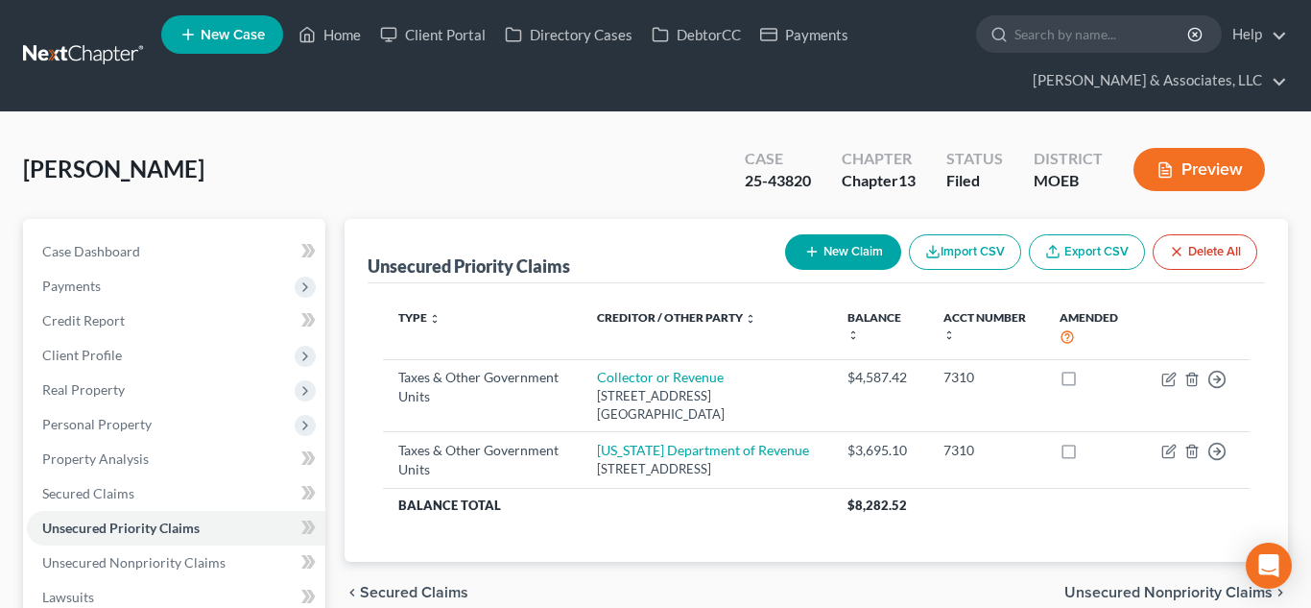
click at [1186, 173] on button "Preview" at bounding box center [1200, 169] width 132 height 43
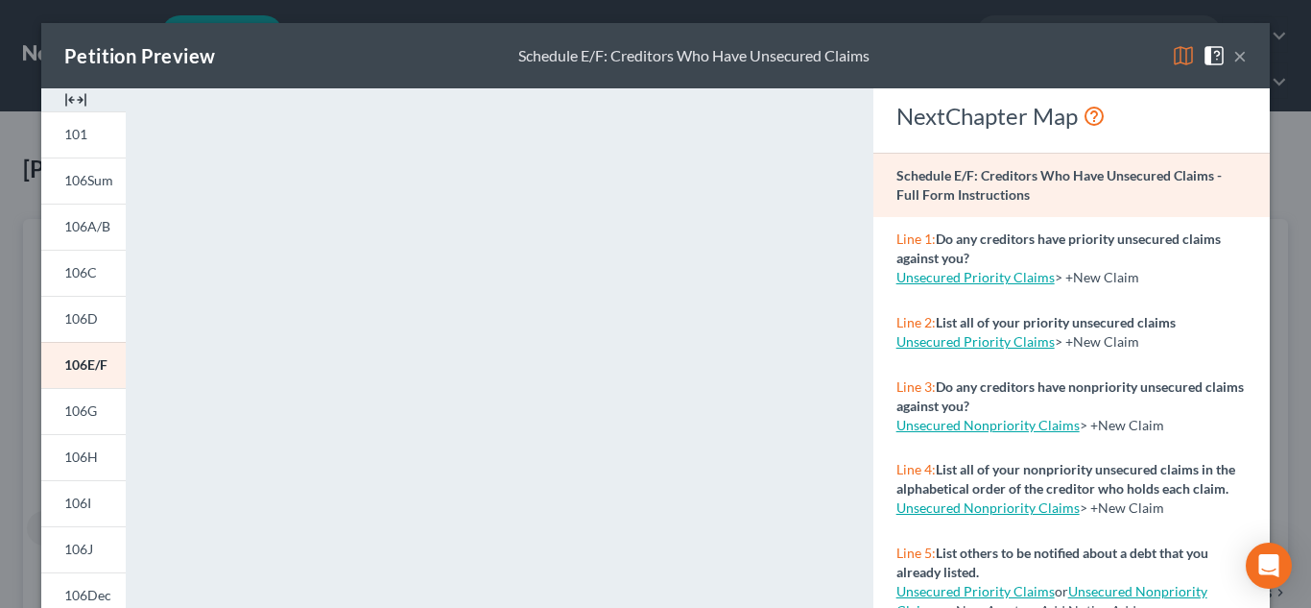
click at [1250, 39] on div "Petition Preview Schedule E/F: Creditors Who Have Unsecured Claims ×" at bounding box center [655, 55] width 1229 height 65
click at [1239, 60] on button "×" at bounding box center [1240, 55] width 13 height 23
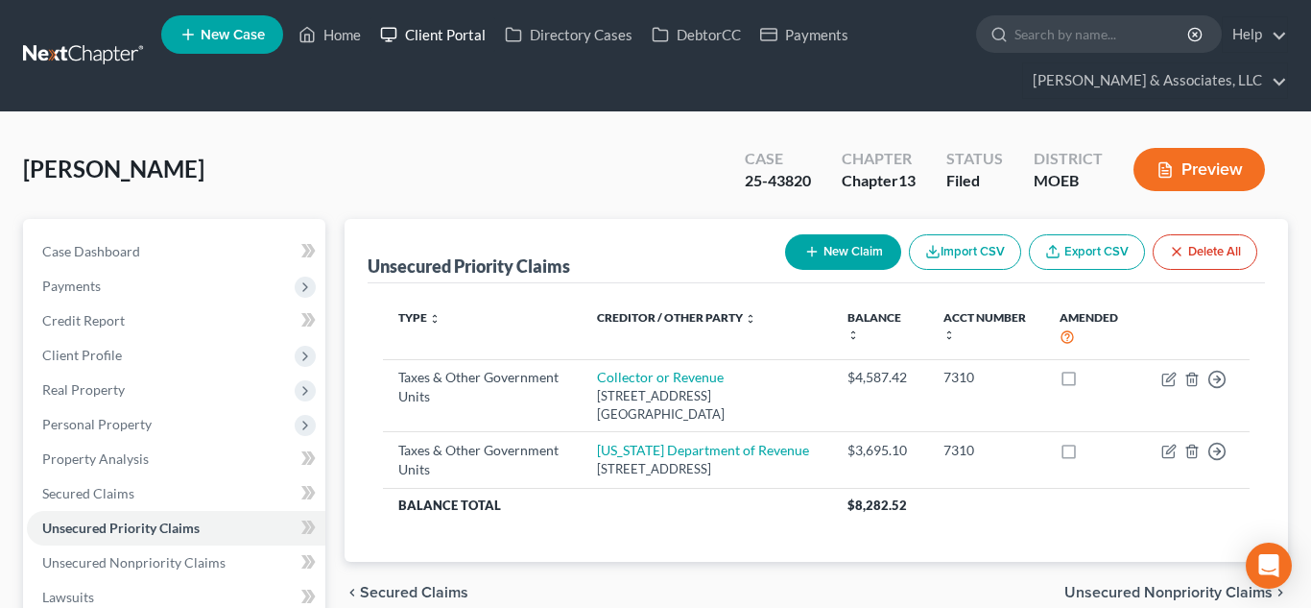
click at [421, 39] on link "Client Portal" at bounding box center [433, 34] width 125 height 35
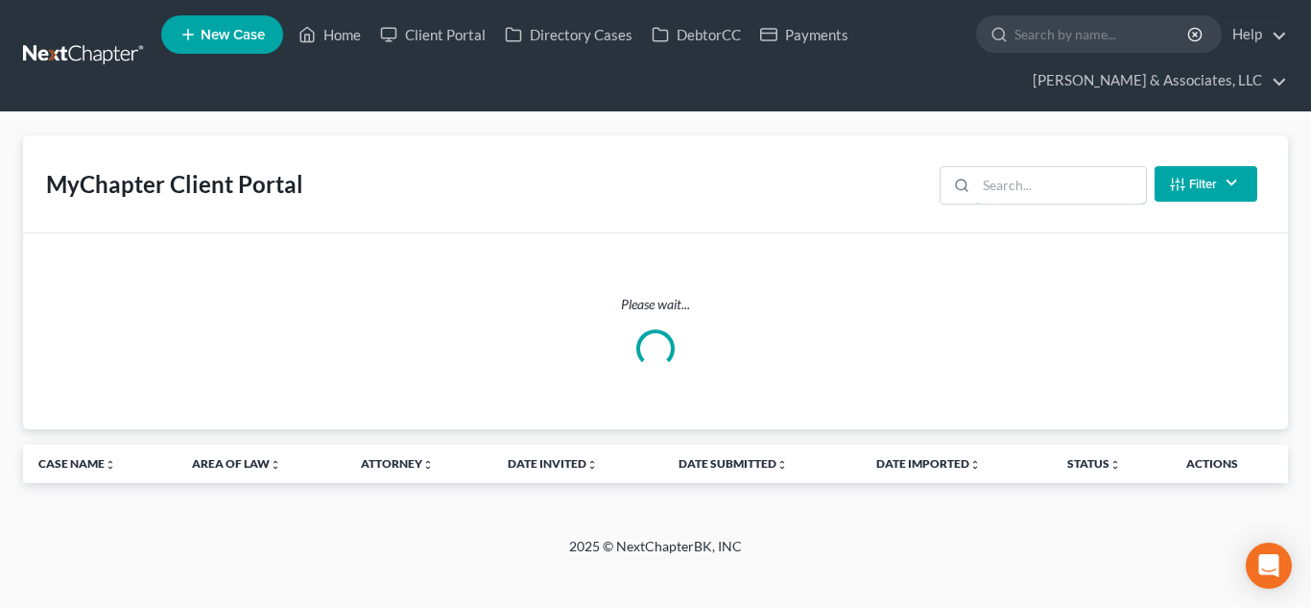
click at [980, 188] on input "search" at bounding box center [1061, 185] width 170 height 36
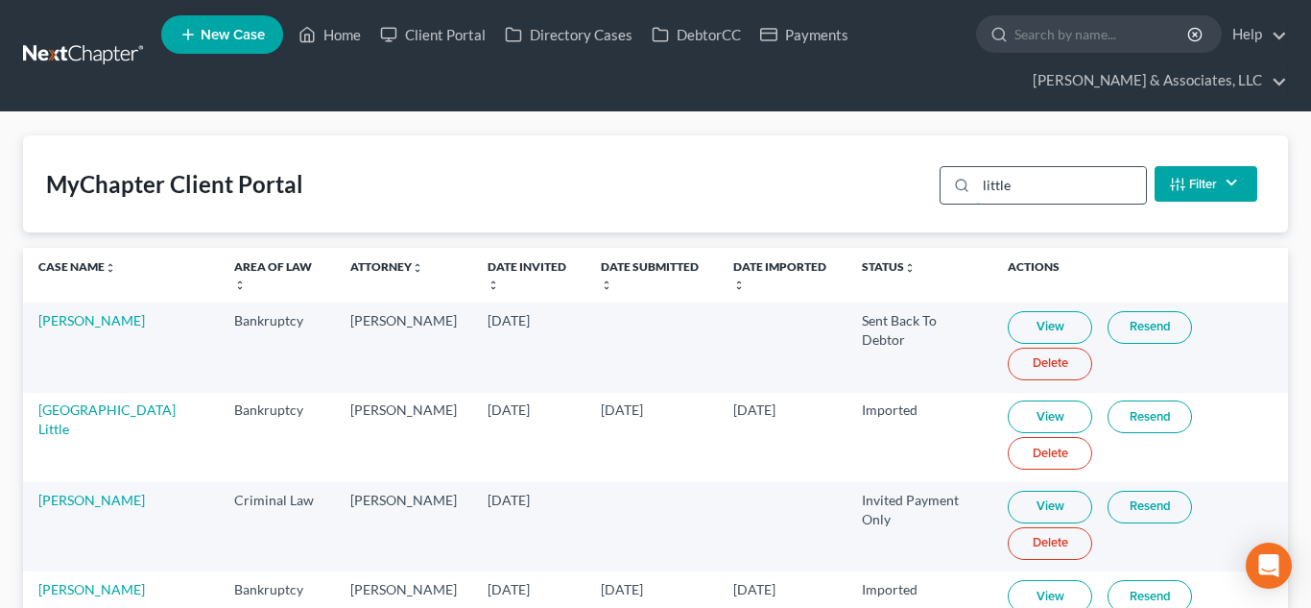
click at [1016, 189] on input "little" at bounding box center [1061, 185] width 170 height 36
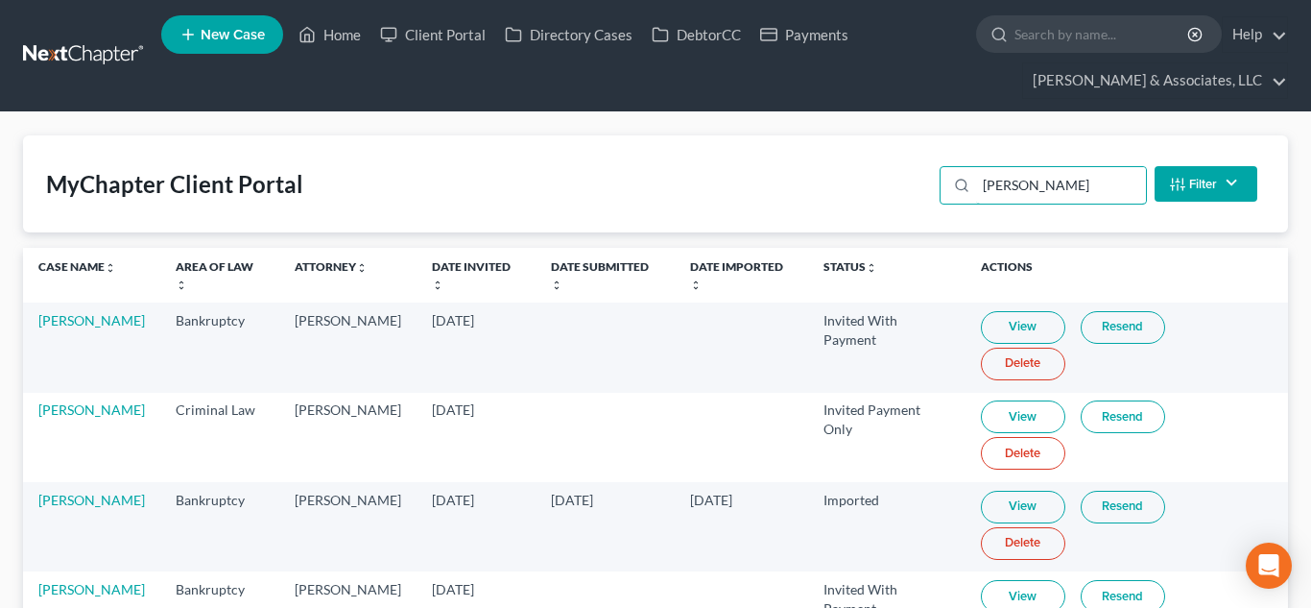
scroll to position [500, 0]
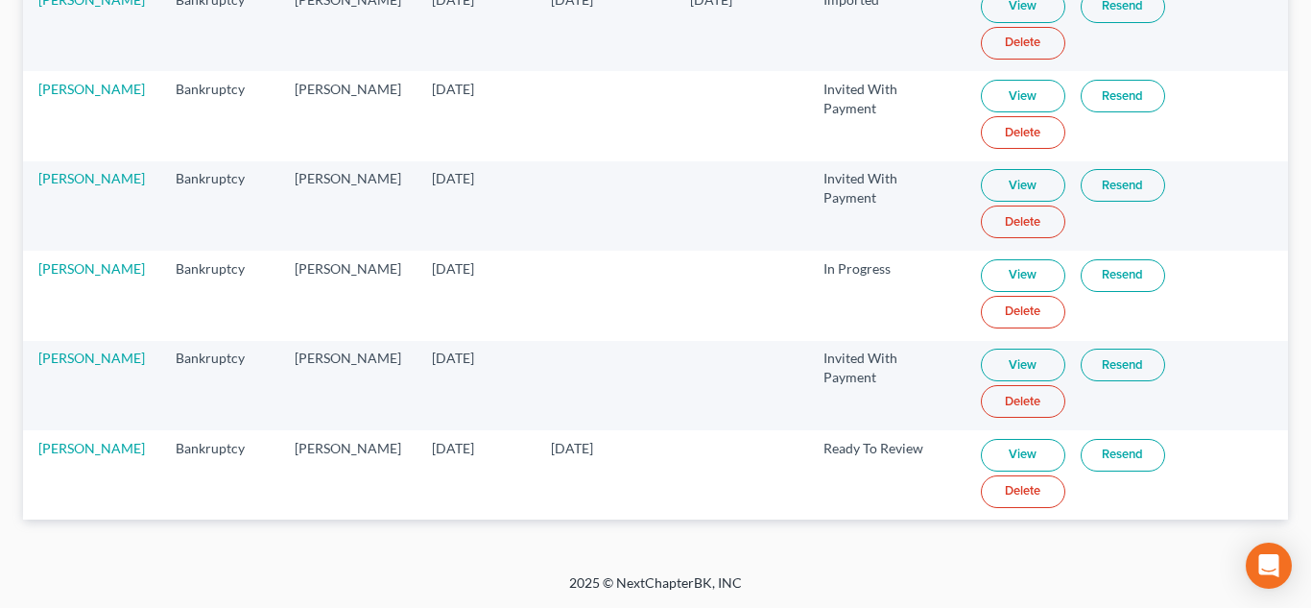
type input "[PERSON_NAME]"
click at [1018, 447] on link "View" at bounding box center [1023, 455] width 84 height 33
